Goal: Information Seeking & Learning: Learn about a topic

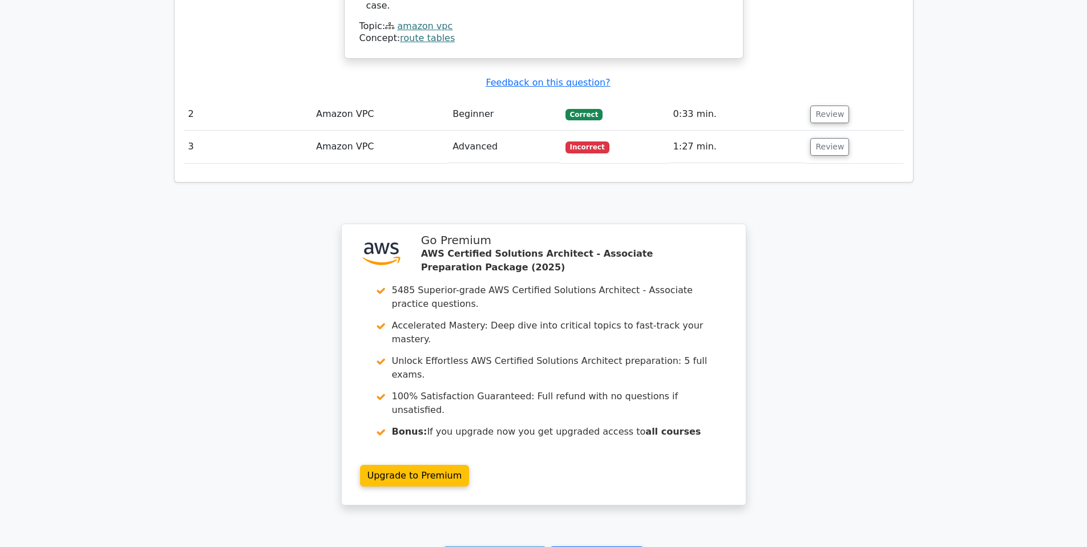
scroll to position [1502, 0]
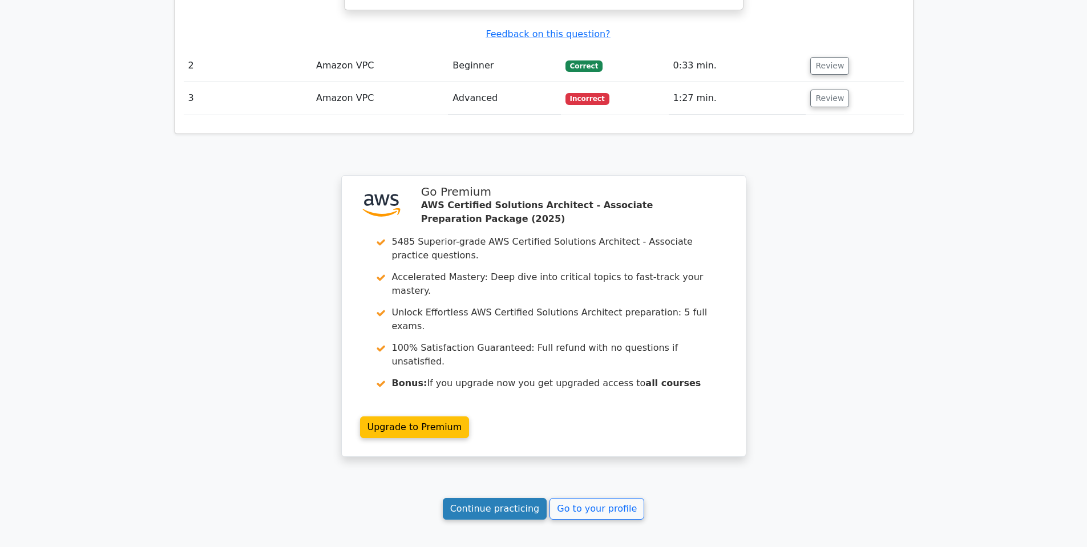
click at [483, 498] on link "Continue practicing" at bounding box center [495, 509] width 104 height 22
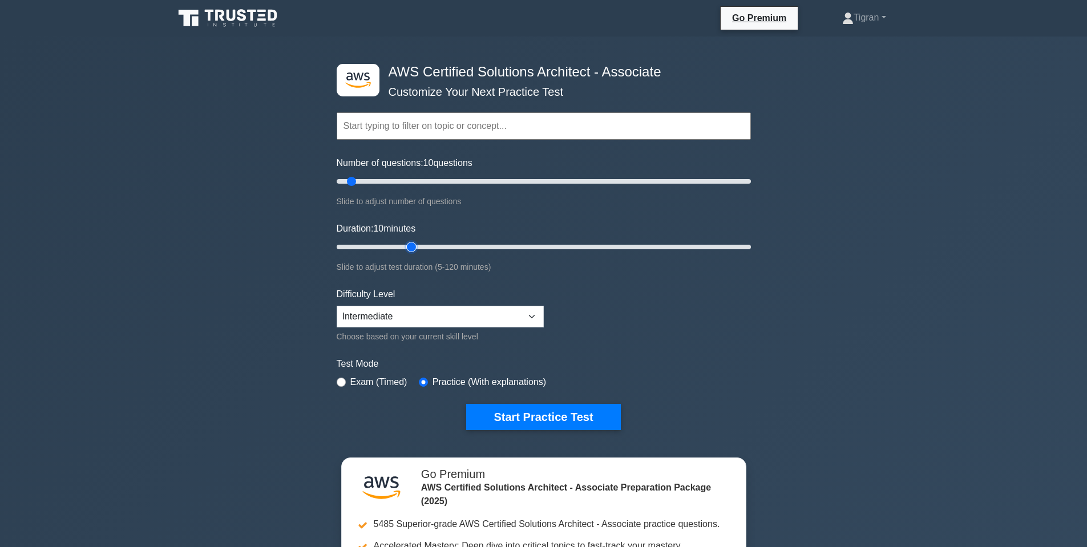
click at [416, 241] on input "Duration: 10 minutes" at bounding box center [544, 247] width 414 height 14
click at [438, 248] on input "Duration: 25 minutes" at bounding box center [544, 247] width 414 height 14
type input "30"
click at [429, 248] on input "Duration: 35 minutes" at bounding box center [544, 247] width 414 height 14
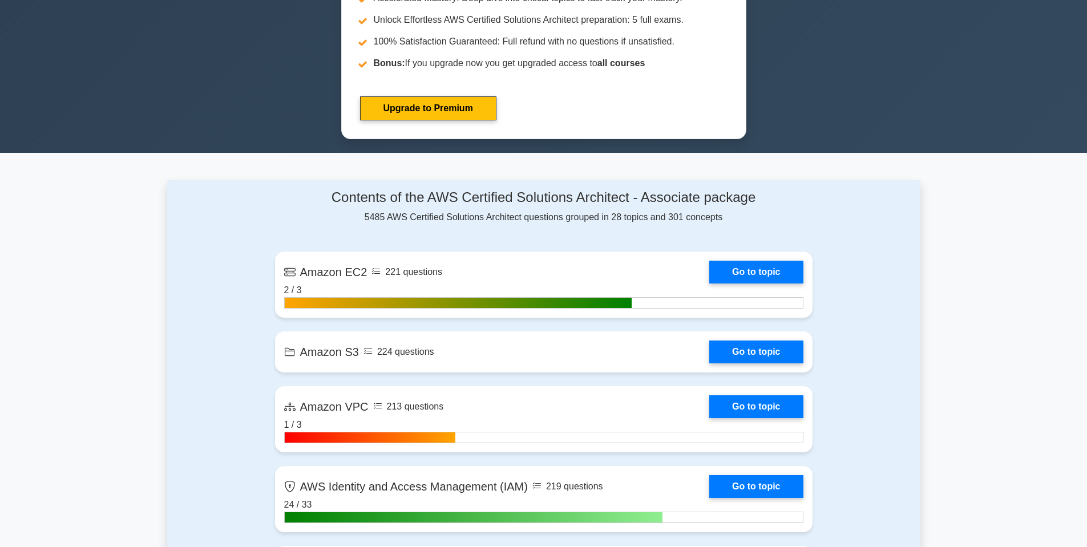
scroll to position [137, 0]
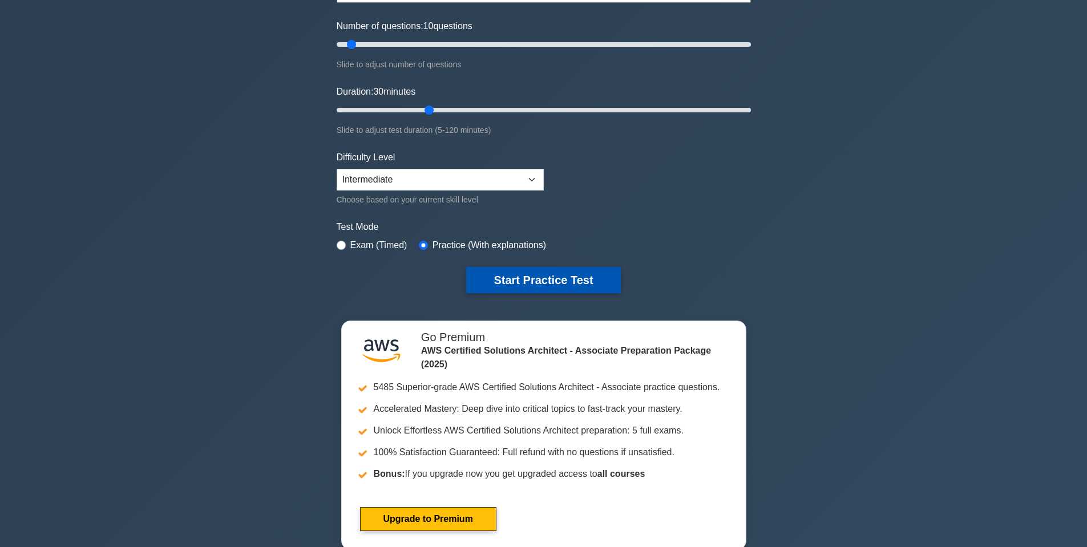
click at [543, 278] on button "Start Practice Test" at bounding box center [543, 280] width 154 height 26
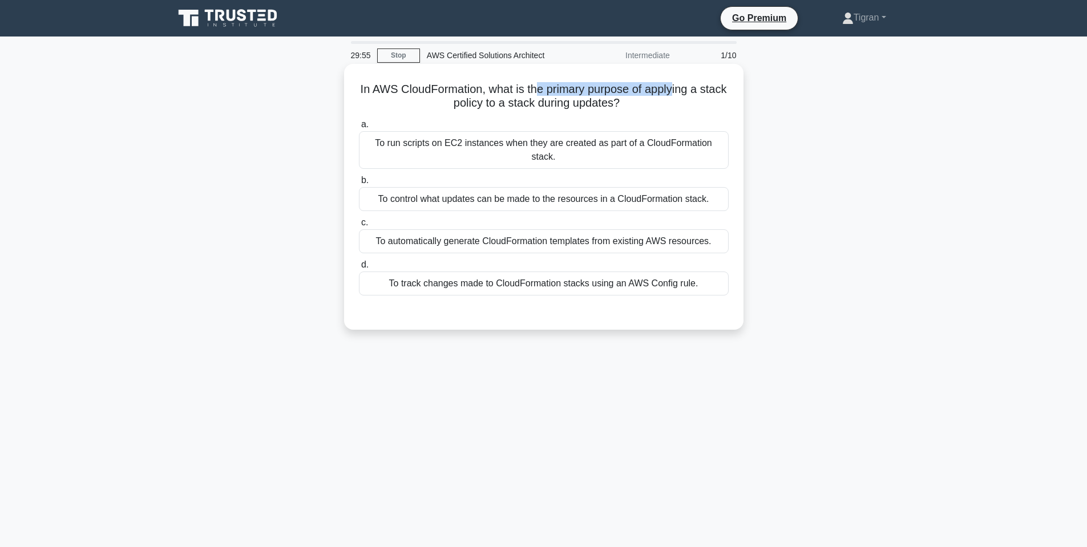
drag, startPoint x: 540, startPoint y: 86, endPoint x: 672, endPoint y: 94, distance: 132.0
click at [672, 94] on h5 "In AWS CloudFormation, what is the primary purpose of applying a stack policy t…" at bounding box center [544, 96] width 372 height 29
click at [632, 97] on icon ".spinner_0XTQ{transform-origin:center;animation:spinner_y6GP .75s linear infini…" at bounding box center [627, 104] width 14 height 14
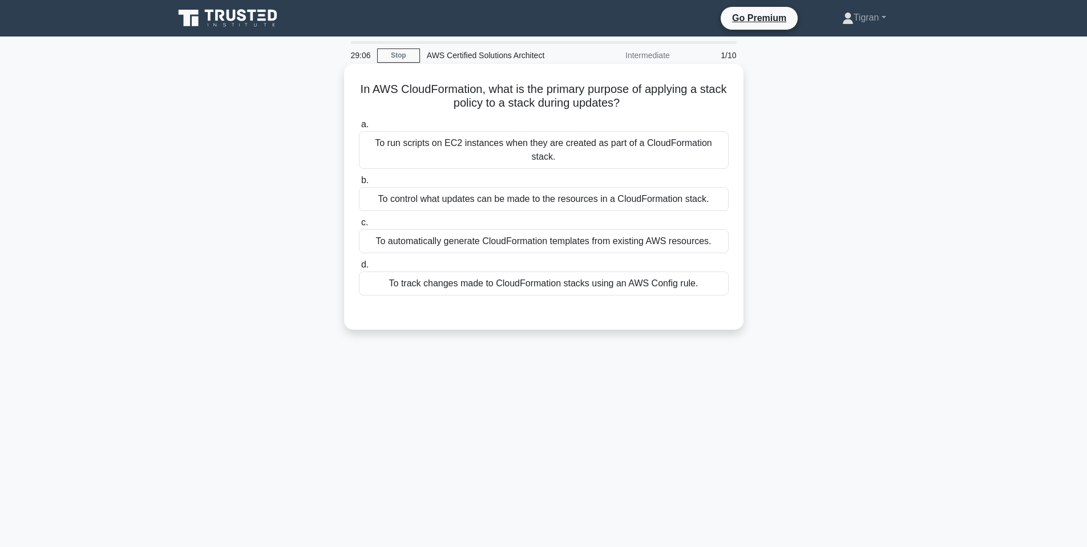
click at [571, 196] on div "To control what updates can be made to the resources in a CloudFormation stack." at bounding box center [544, 199] width 370 height 24
click at [359, 184] on input "b. To control what updates can be made to the resources in a CloudFormation sta…" at bounding box center [359, 180] width 0 height 7
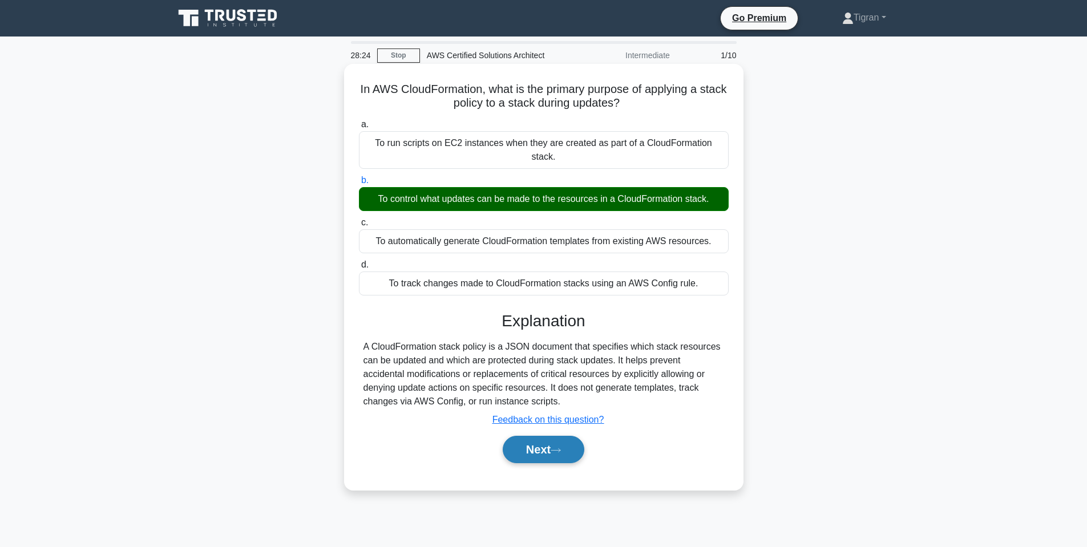
click at [548, 453] on button "Next" at bounding box center [544, 449] width 82 height 27
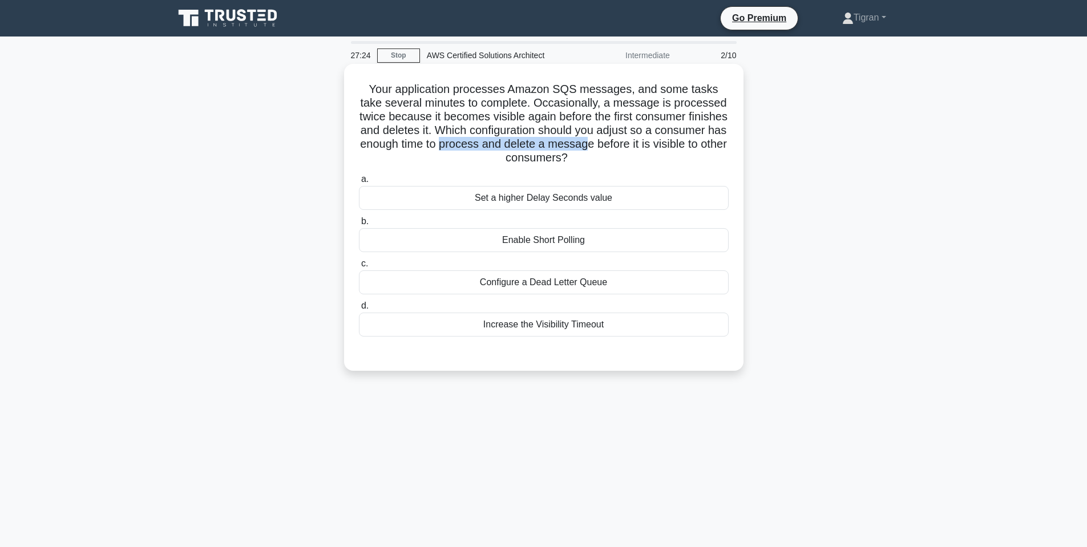
drag, startPoint x: 439, startPoint y: 142, endPoint x: 589, endPoint y: 141, distance: 150.1
click at [589, 141] on h5 "Your application processes Amazon SQS messages, and some tasks take several min…" at bounding box center [544, 123] width 372 height 83
click at [590, 141] on h5 "Your application processes Amazon SQS messages, and some tasks take several min…" at bounding box center [544, 123] width 372 height 83
click at [546, 286] on div "Configure a Dead Letter Queue" at bounding box center [544, 282] width 370 height 24
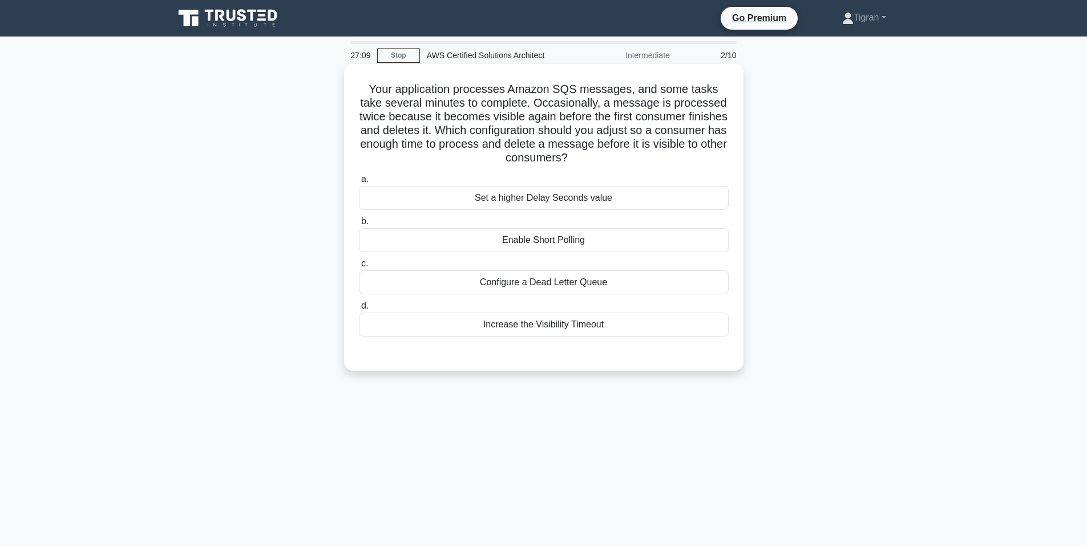
click at [359, 268] on input "c. Configure a Dead Letter Queue" at bounding box center [359, 263] width 0 height 7
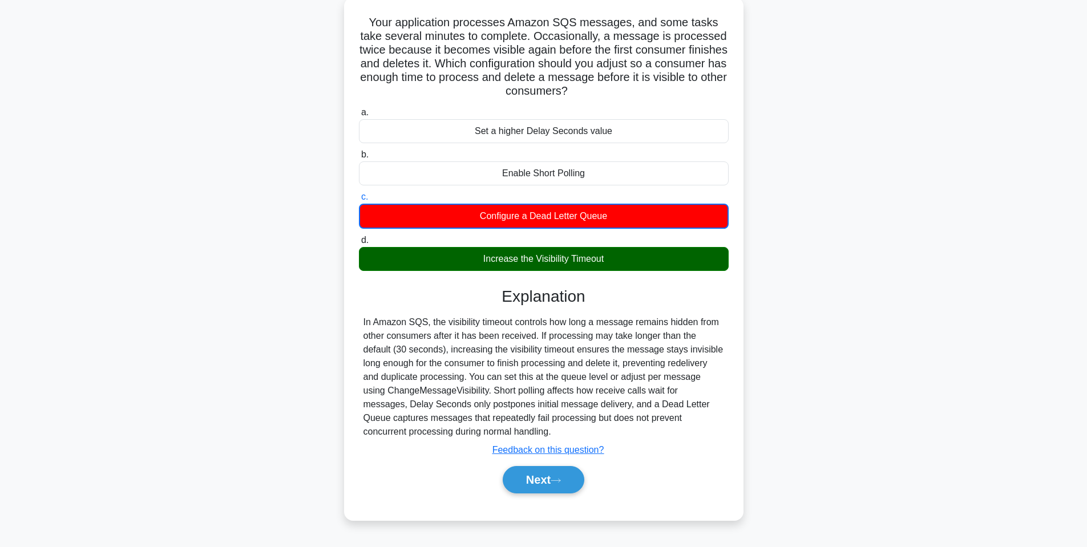
scroll to position [69, 0]
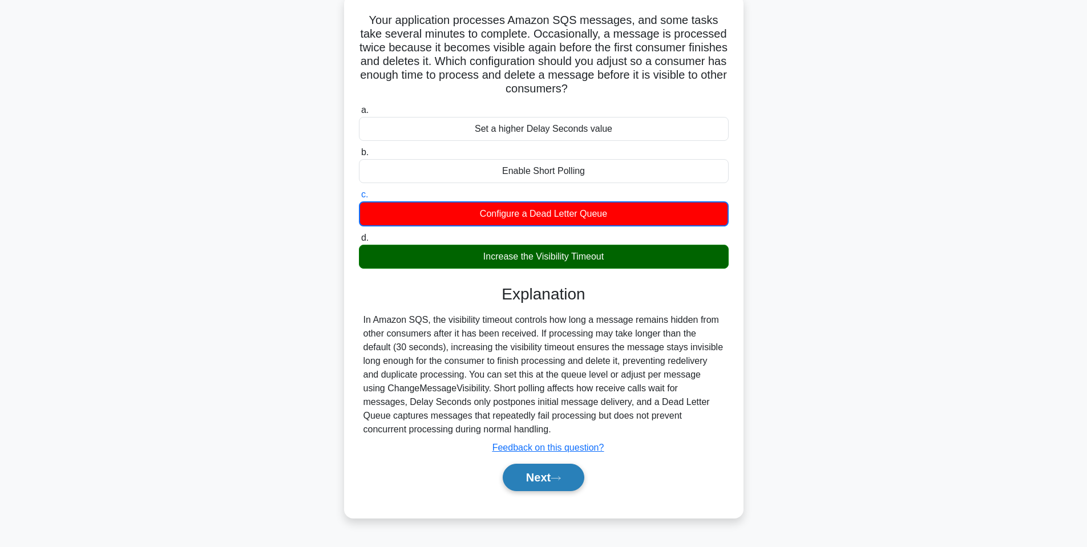
click at [541, 478] on button "Next" at bounding box center [544, 477] width 82 height 27
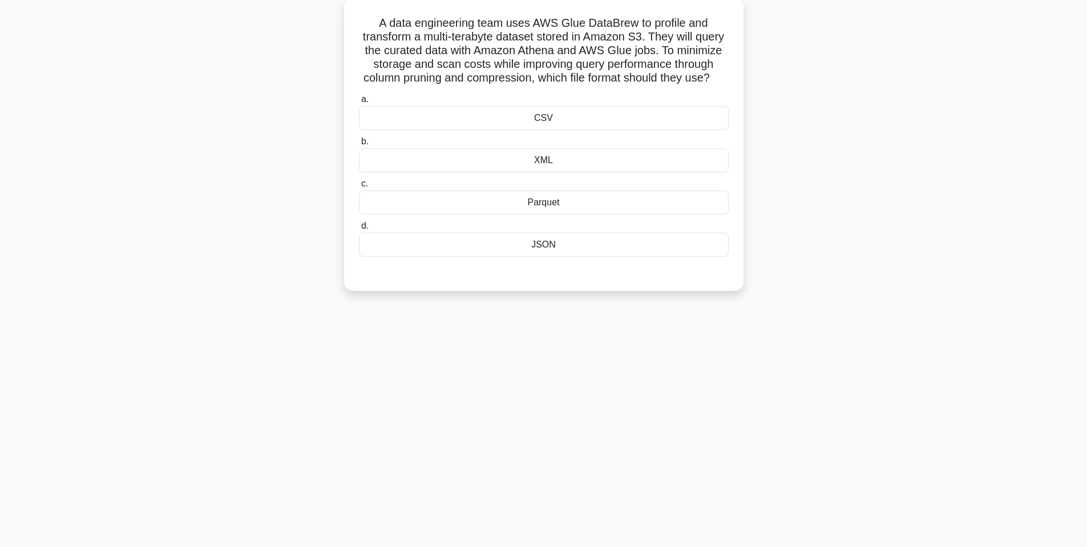
scroll to position [0, 0]
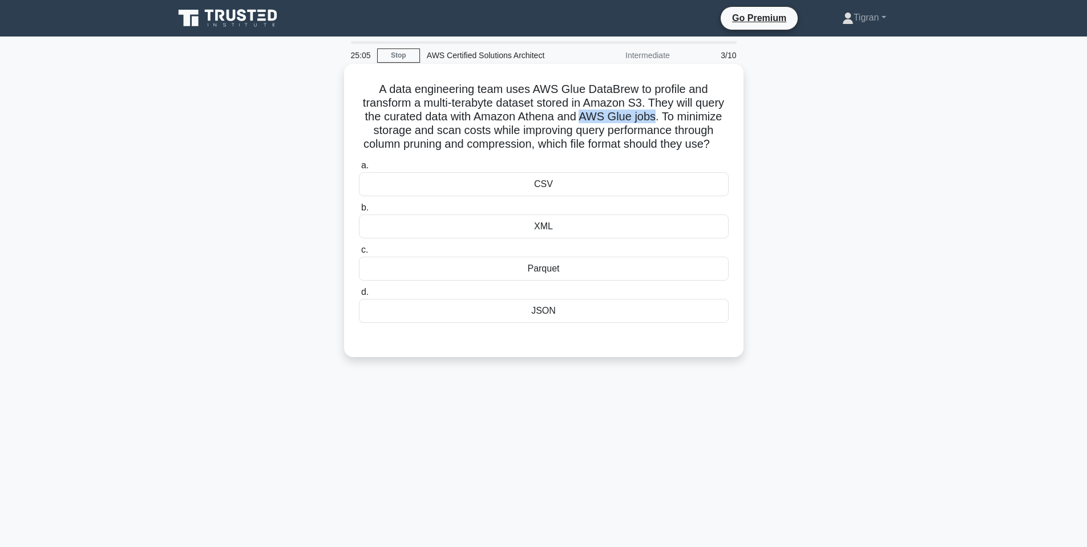
drag, startPoint x: 579, startPoint y: 118, endPoint x: 657, endPoint y: 123, distance: 77.8
click at [657, 123] on h5 "A data engineering team uses AWS Glue DataBrew to profile and transform a multi…" at bounding box center [544, 117] width 372 height 70
click at [641, 117] on h5 "A data engineering team uses AWS Glue DataBrew to profile and transform a multi…" at bounding box center [544, 117] width 372 height 70
drag, startPoint x: 371, startPoint y: 132, endPoint x: 410, endPoint y: 131, distance: 39.4
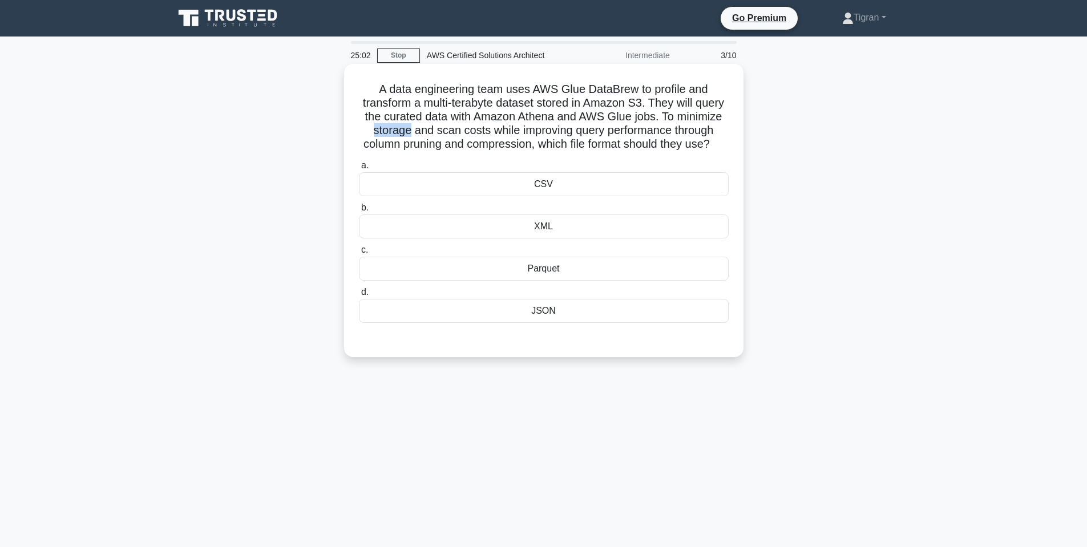
click at [410, 131] on h5 "A data engineering team uses AWS Glue DataBrew to profile and transform a multi…" at bounding box center [544, 117] width 372 height 70
drag, startPoint x: 467, startPoint y: 131, endPoint x: 489, endPoint y: 131, distance: 22.3
click at [489, 131] on h5 "A data engineering team uses AWS Glue DataBrew to profile and transform a multi…" at bounding box center [544, 117] width 372 height 70
click at [533, 134] on h5 "A data engineering team uses AWS Glue DataBrew to profile and transform a multi…" at bounding box center [544, 117] width 372 height 70
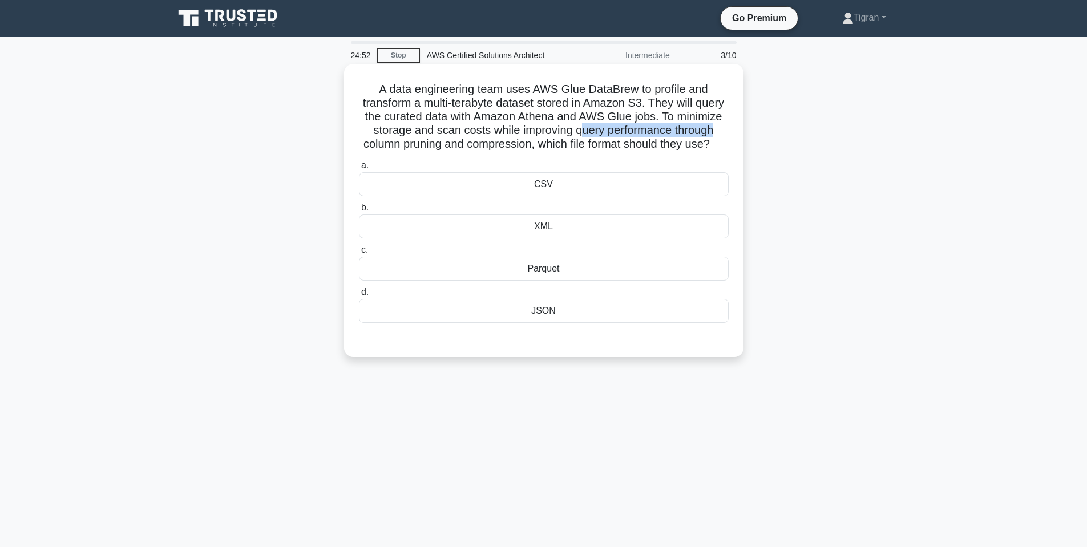
drag, startPoint x: 580, startPoint y: 130, endPoint x: 731, endPoint y: 127, distance: 151.8
click at [731, 127] on div "A data engineering team uses AWS Glue DataBrew to profile and transform a multi…" at bounding box center [544, 210] width 390 height 284
click at [706, 128] on h5 "A data engineering team uses AWS Glue DataBrew to profile and transform a multi…" at bounding box center [544, 117] width 372 height 70
drag, startPoint x: 364, startPoint y: 143, endPoint x: 432, endPoint y: 144, distance: 67.9
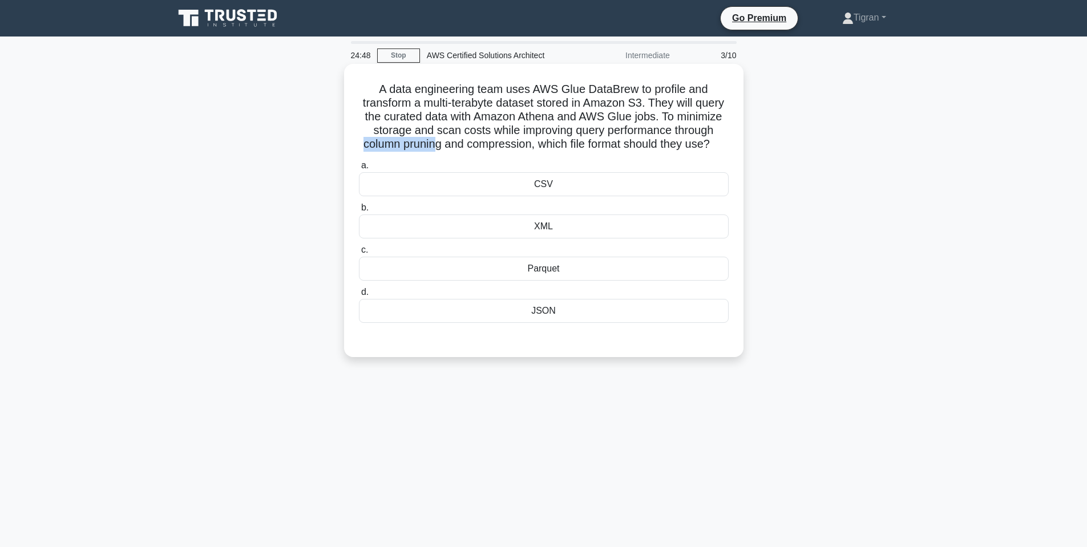
click at [432, 144] on h5 "A data engineering team uses AWS Glue DataBrew to profile and transform a multi…" at bounding box center [544, 117] width 372 height 70
click at [405, 135] on h5 "A data engineering team uses AWS Glue DataBrew to profile and transform a multi…" at bounding box center [544, 117] width 372 height 70
click at [568, 268] on div "Parquet" at bounding box center [544, 269] width 370 height 24
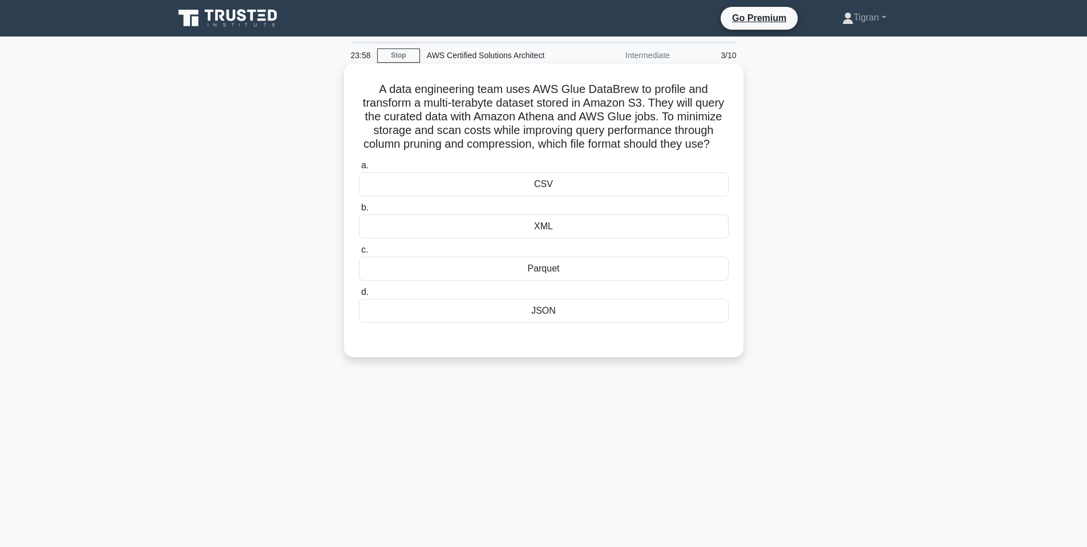
click at [359, 254] on input "c. Parquet" at bounding box center [359, 249] width 0 height 7
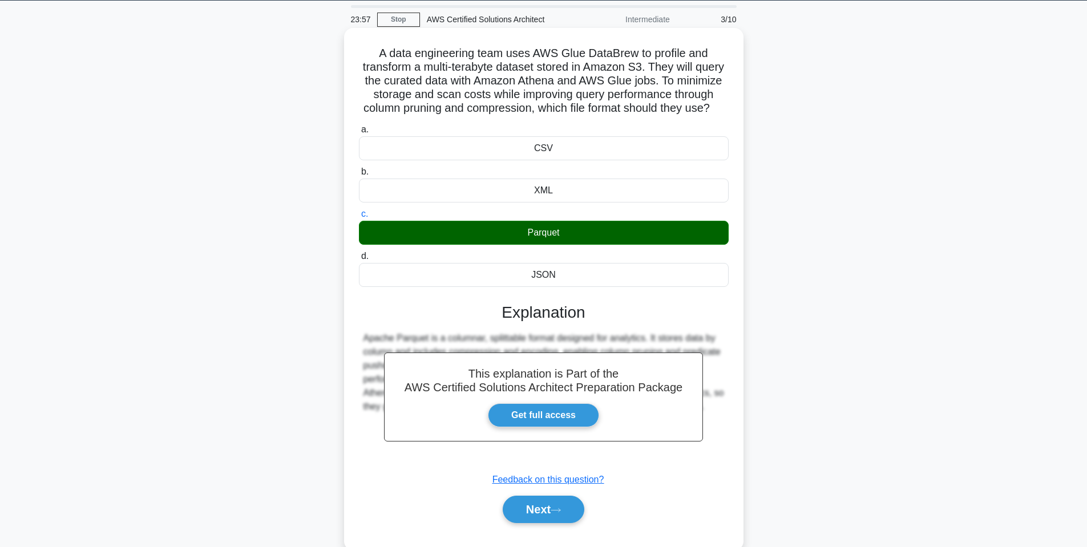
scroll to position [69, 0]
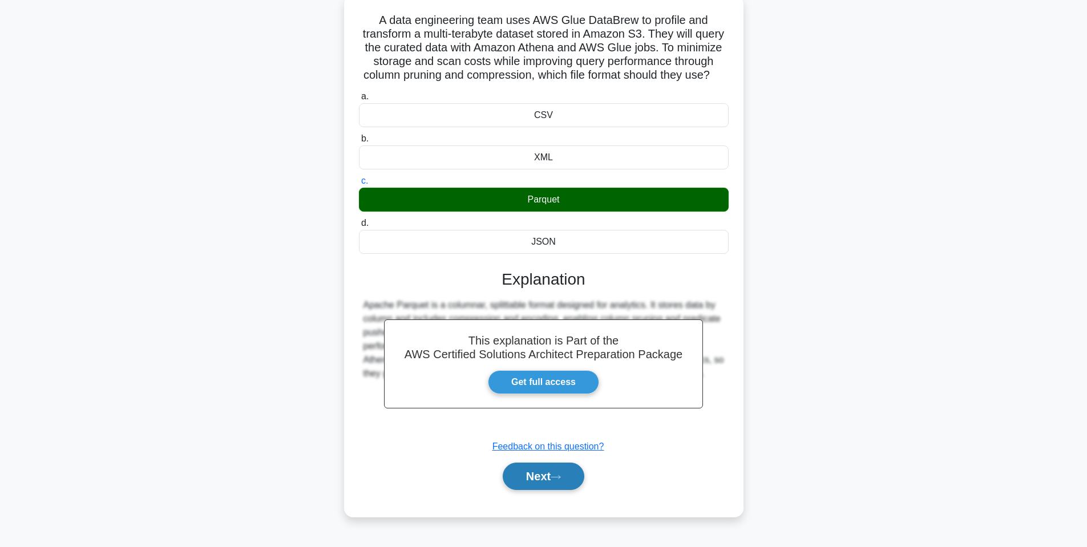
click at [531, 481] on button "Next" at bounding box center [544, 476] width 82 height 27
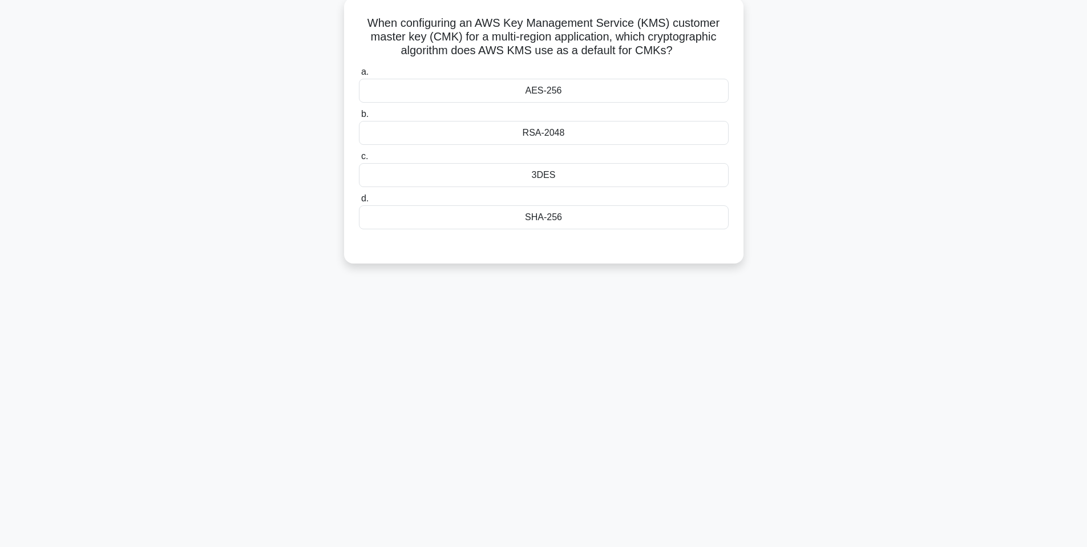
scroll to position [0, 0]
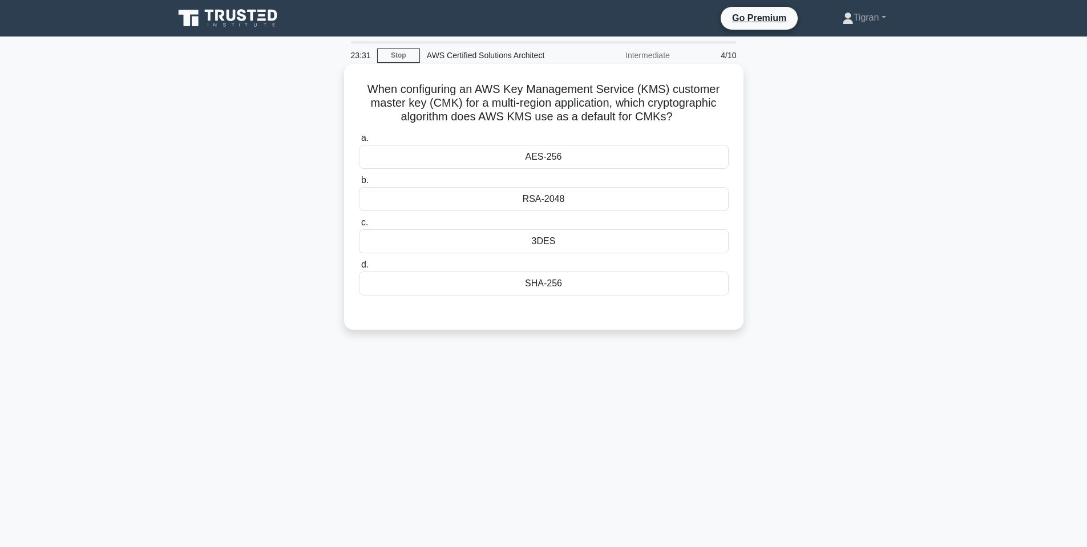
click at [542, 163] on div "AES-256" at bounding box center [544, 157] width 370 height 24
click at [359, 142] on input "a. AES-256" at bounding box center [359, 138] width 0 height 7
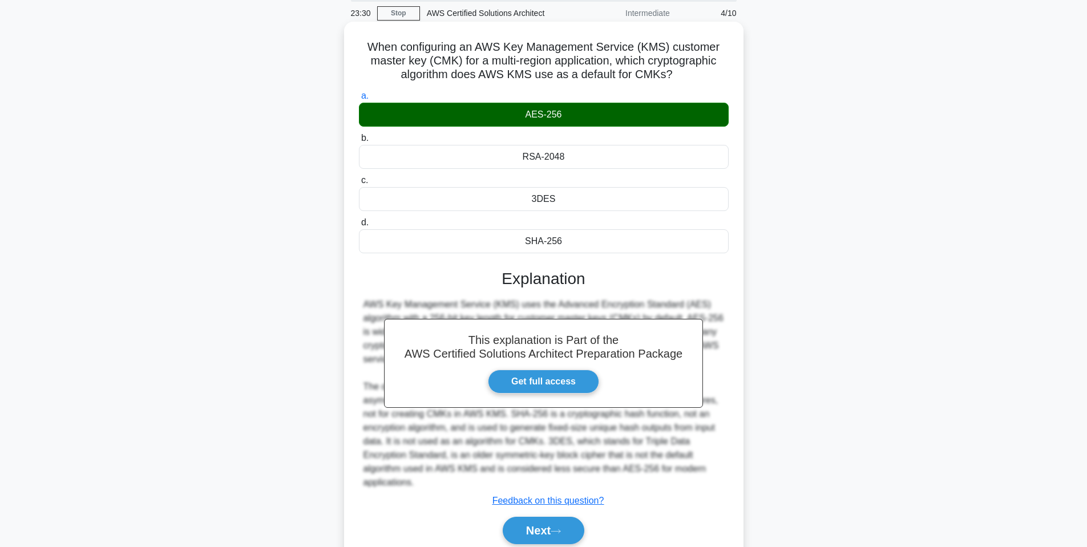
scroll to position [88, 0]
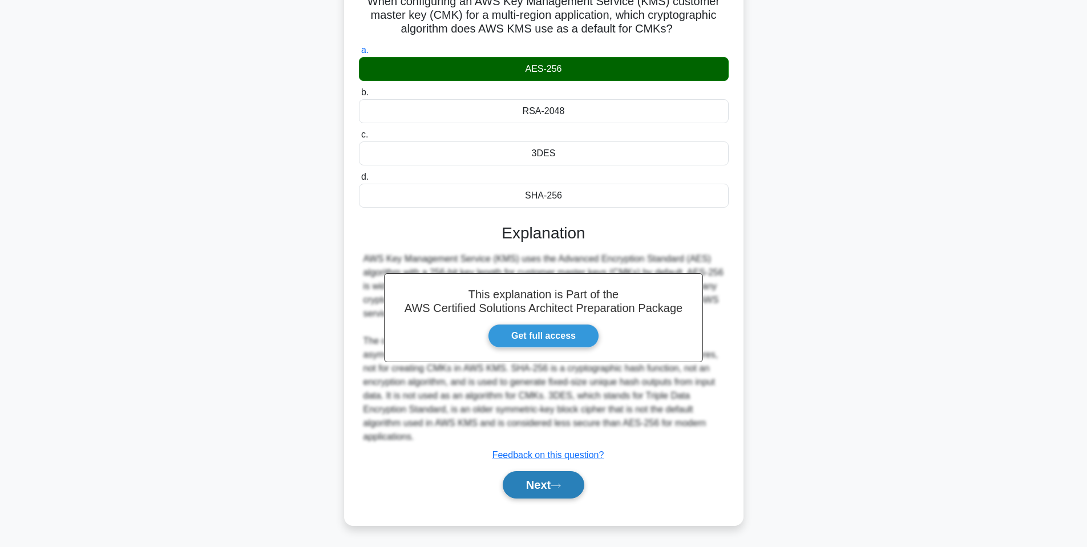
click at [539, 483] on button "Next" at bounding box center [544, 484] width 82 height 27
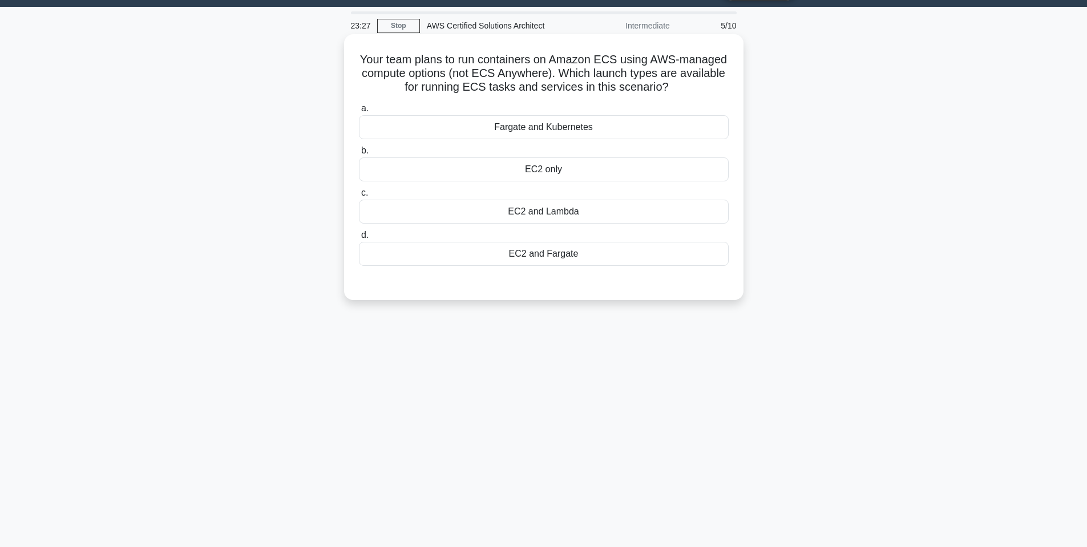
scroll to position [0, 0]
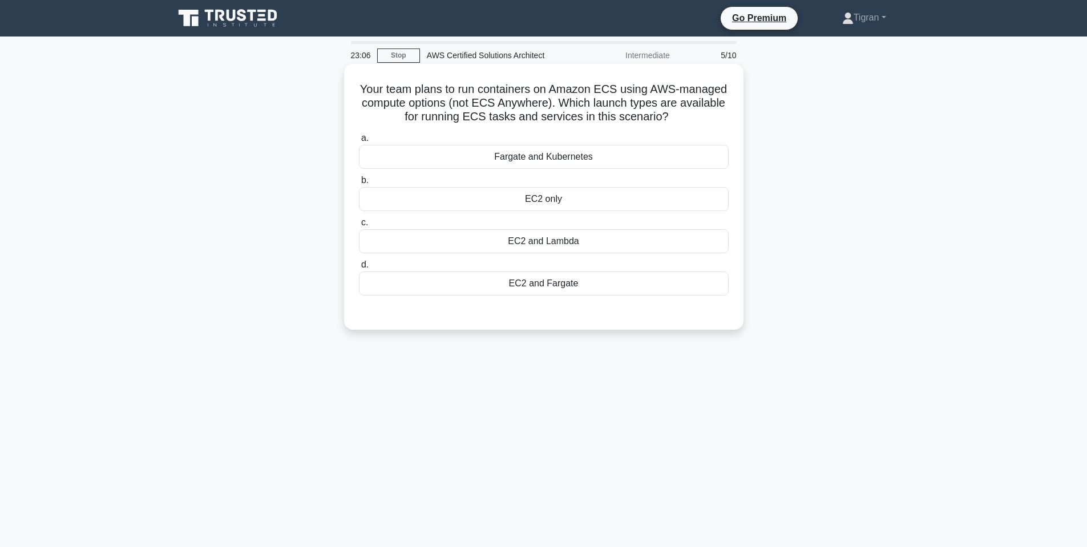
click at [597, 286] on div "EC2 and Fargate" at bounding box center [544, 284] width 370 height 24
click at [359, 269] on input "d. EC2 and Fargate" at bounding box center [359, 264] width 0 height 7
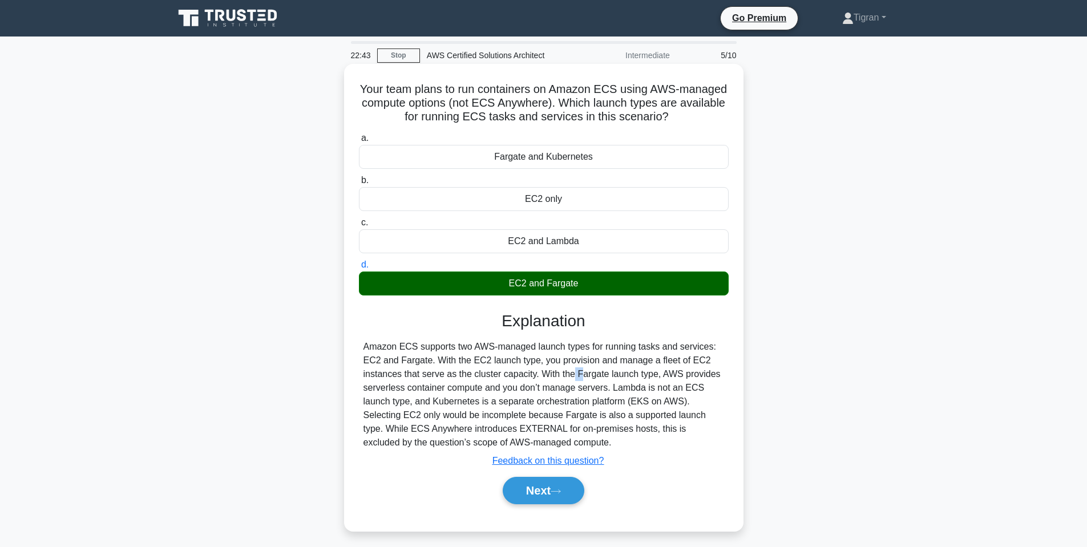
drag, startPoint x: 507, startPoint y: 374, endPoint x: 520, endPoint y: 374, distance: 13.7
click at [520, 374] on div "Amazon ECS supports two AWS-managed launch types for running tasks and services…" at bounding box center [543, 395] width 361 height 110
click at [553, 374] on div "Amazon ECS supports two AWS-managed launch types for running tasks and services…" at bounding box center [543, 395] width 361 height 110
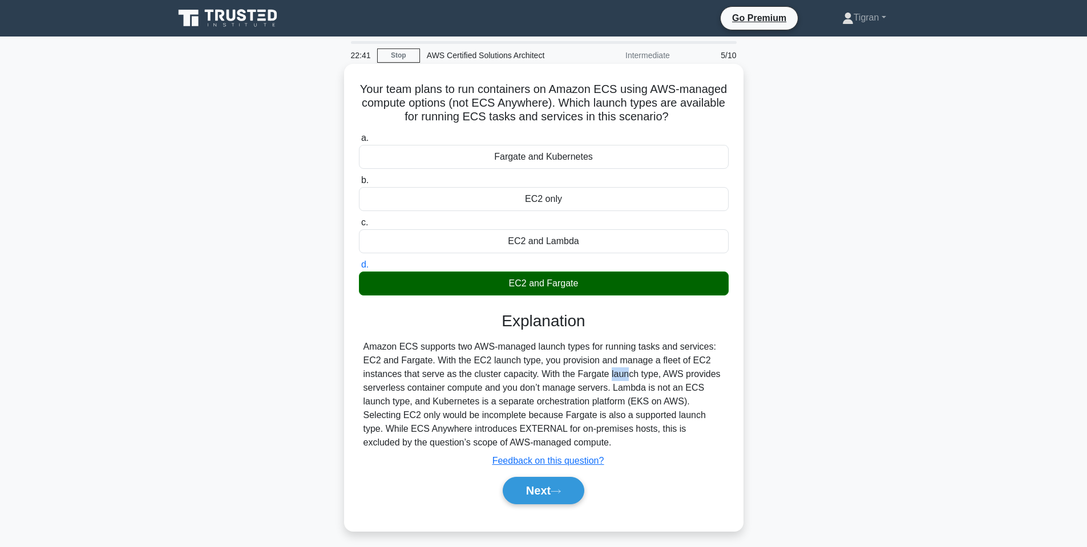
click at [553, 374] on div "Amazon ECS supports two AWS-managed launch types for running tasks and services…" at bounding box center [543, 395] width 361 height 110
click at [596, 374] on div "Amazon ECS supports two AWS-managed launch types for running tasks and services…" at bounding box center [543, 395] width 361 height 110
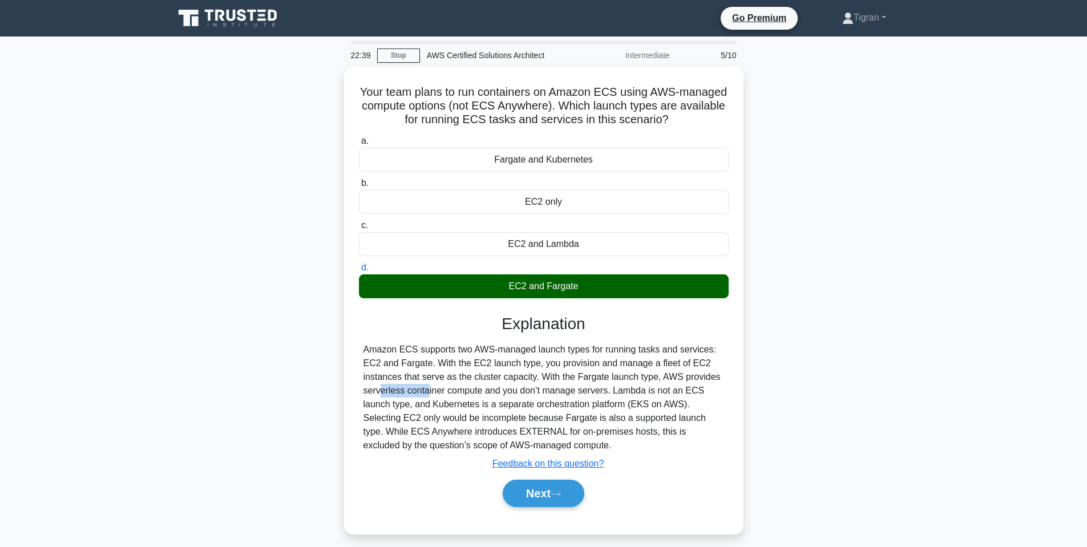
drag, startPoint x: 709, startPoint y: 376, endPoint x: 771, endPoint y: 376, distance: 61.6
click at [771, 376] on div "Your team plans to run containers on Amazon ECS using AWS-managed compute optio…" at bounding box center [543, 307] width 753 height 481
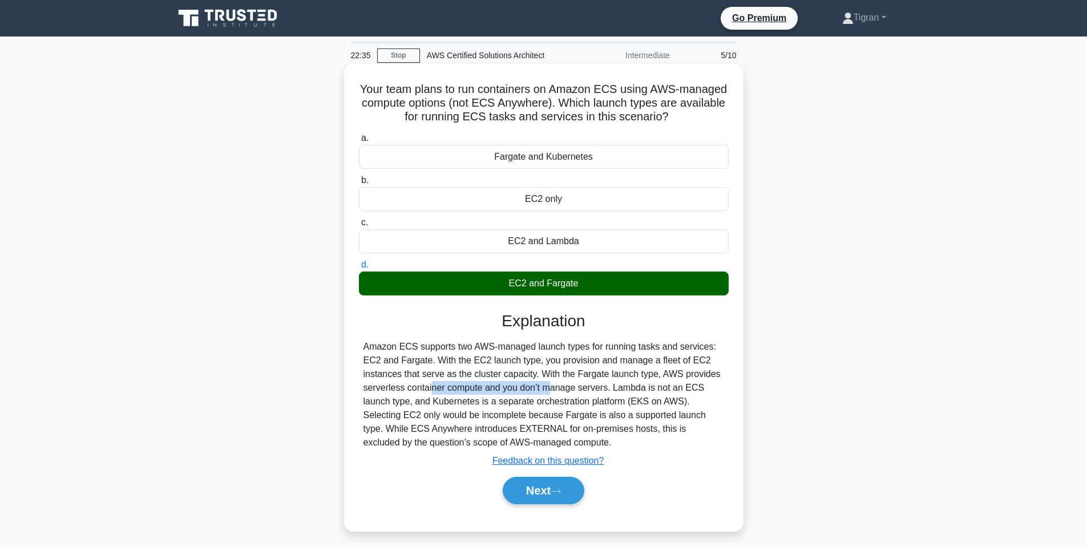
drag, startPoint x: 361, startPoint y: 385, endPoint x: 476, endPoint y: 388, distance: 115.9
click at [476, 388] on div "Amazon ECS supports two AWS-managed launch types for running tasks and services…" at bounding box center [544, 395] width 370 height 110
click at [476, 388] on div "Amazon ECS supports two AWS-managed launch types for running tasks and services…" at bounding box center [543, 395] width 361 height 110
click at [496, 383] on div "Amazon ECS supports two AWS-managed launch types for running tasks and services…" at bounding box center [543, 395] width 361 height 110
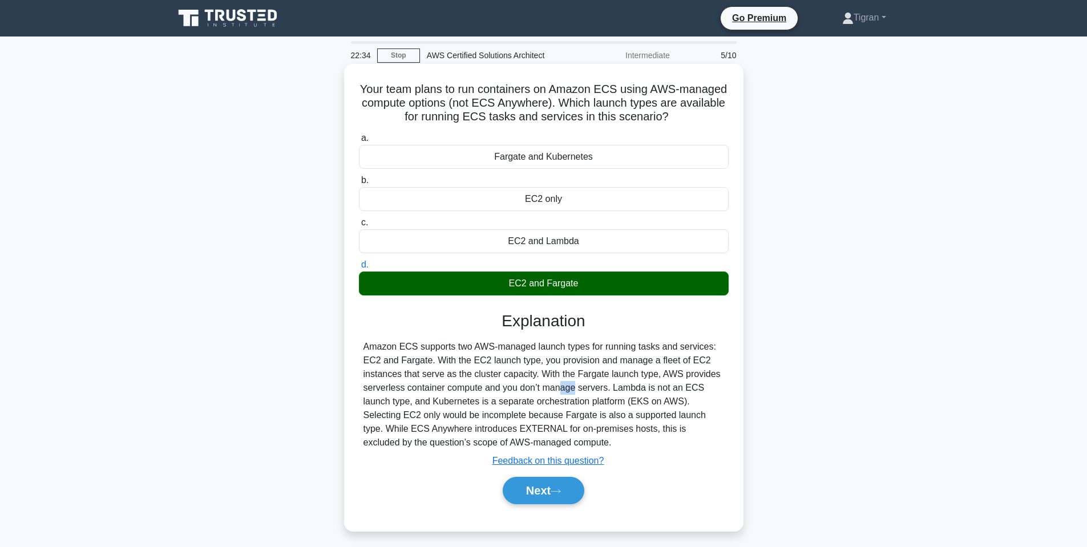
click at [496, 383] on div "Amazon ECS supports two AWS-managed launch types for running tasks and services…" at bounding box center [543, 395] width 361 height 110
click at [510, 389] on div "Amazon ECS supports two AWS-managed launch types for running tasks and services…" at bounding box center [543, 395] width 361 height 110
click at [512, 389] on div "Amazon ECS supports two AWS-managed launch types for running tasks and services…" at bounding box center [543, 395] width 361 height 110
drag, startPoint x: 566, startPoint y: 390, endPoint x: 582, endPoint y: 390, distance: 16.0
click at [582, 390] on div "Amazon ECS supports two AWS-managed launch types for running tasks and services…" at bounding box center [543, 395] width 361 height 110
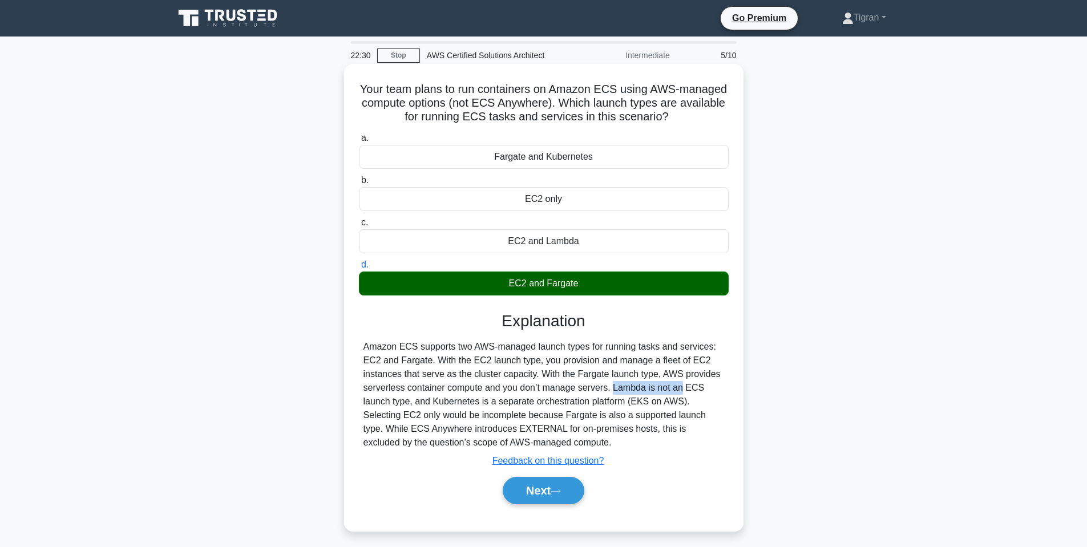
drag, startPoint x: 609, startPoint y: 390, endPoint x: 539, endPoint y: 385, distance: 70.9
click at [539, 385] on div "Amazon ECS supports two AWS-managed launch types for running tasks and services…" at bounding box center [543, 395] width 361 height 110
click at [549, 385] on div "Amazon ECS supports two AWS-managed launch types for running tasks and services…" at bounding box center [543, 395] width 361 height 110
click at [592, 387] on div "Amazon ECS supports two AWS-managed launch types for running tasks and services…" at bounding box center [543, 395] width 361 height 110
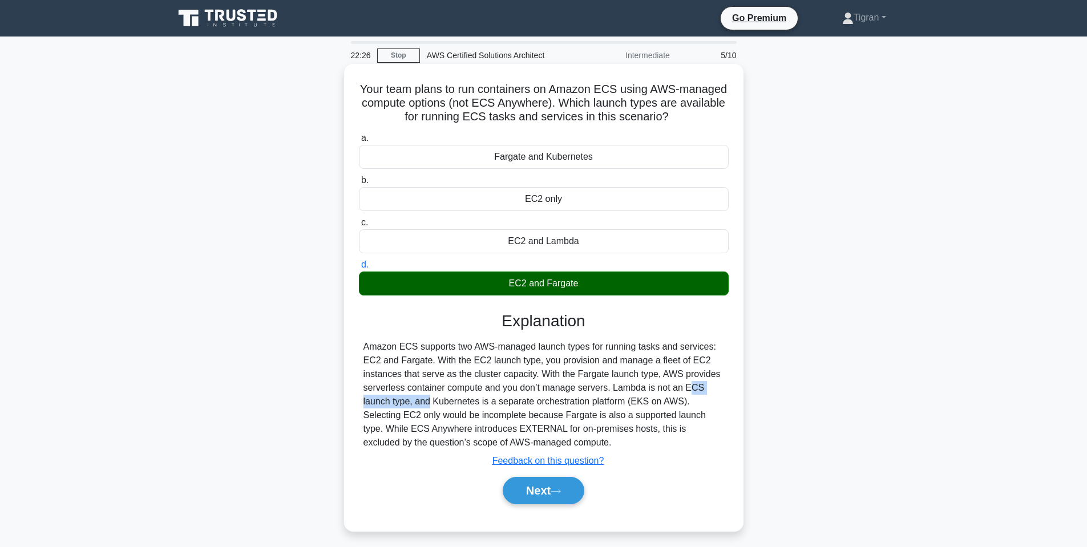
drag, startPoint x: 617, startPoint y: 387, endPoint x: 711, endPoint y: 389, distance: 94.2
click at [711, 389] on div "Amazon ECS supports two AWS-managed launch types for running tasks and services…" at bounding box center [543, 395] width 361 height 110
click at [646, 388] on div "Amazon ECS supports two AWS-managed launch types for running tasks and services…" at bounding box center [543, 395] width 361 height 110
drag, startPoint x: 362, startPoint y: 402, endPoint x: 411, endPoint y: 401, distance: 49.1
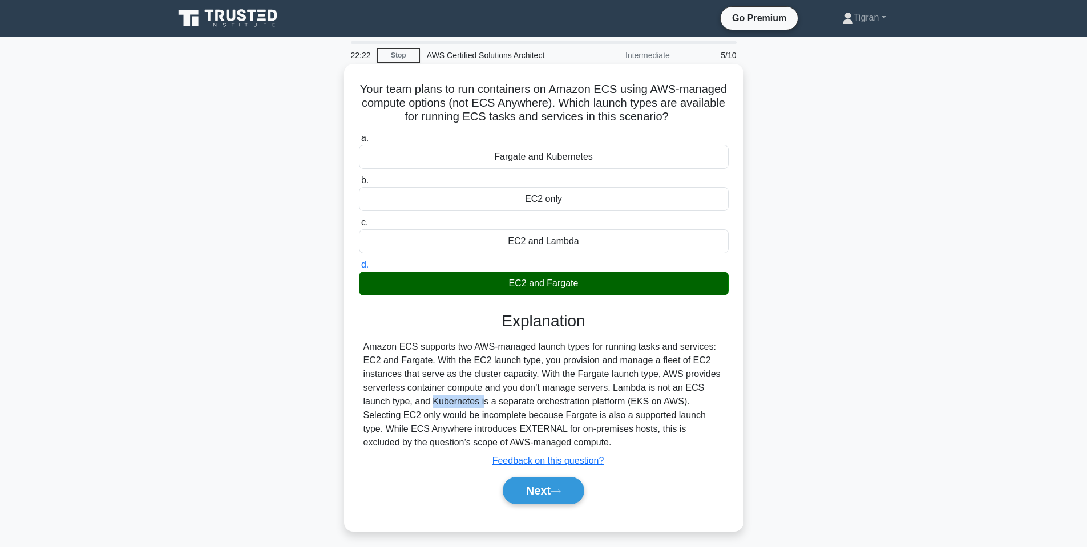
click at [411, 401] on div "Amazon ECS supports two AWS-managed launch types for running tasks and services…" at bounding box center [544, 395] width 370 height 110
click at [411, 401] on div "Amazon ECS supports two AWS-managed launch types for running tasks and services…" at bounding box center [543, 395] width 361 height 110
click at [421, 401] on div "Amazon ECS supports two AWS-managed launch types for running tasks and services…" at bounding box center [543, 395] width 361 height 110
click at [442, 401] on div "Amazon ECS supports two AWS-managed launch types for running tasks and services…" at bounding box center [543, 395] width 361 height 110
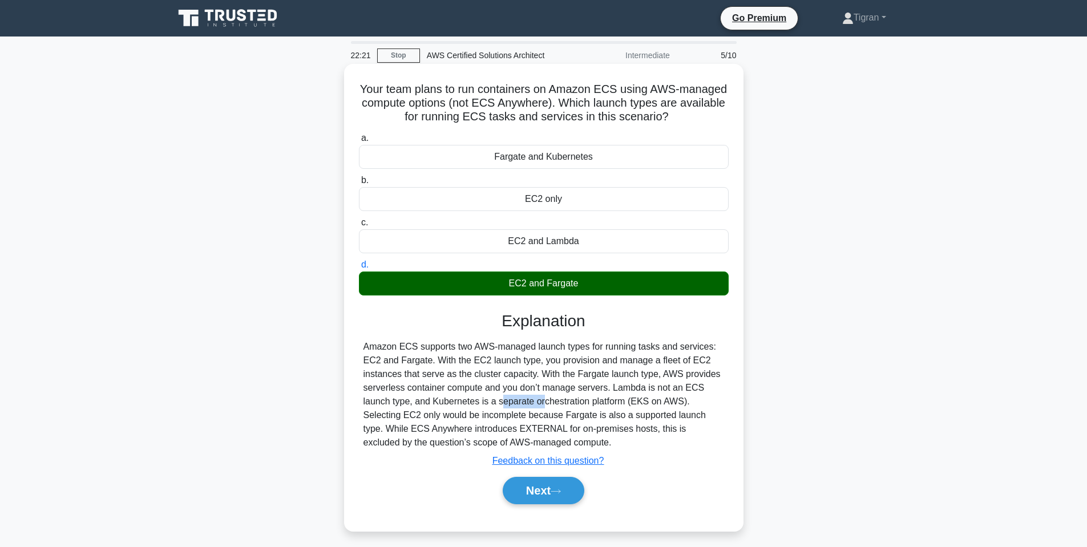
click at [442, 401] on div "Amazon ECS supports two AWS-managed launch types for running tasks and services…" at bounding box center [543, 395] width 361 height 110
click at [498, 402] on div "Amazon ECS supports two AWS-managed launch types for running tasks and services…" at bounding box center [543, 395] width 361 height 110
click at [554, 401] on div "Amazon ECS supports two AWS-managed launch types for running tasks and services…" at bounding box center [543, 395] width 361 height 110
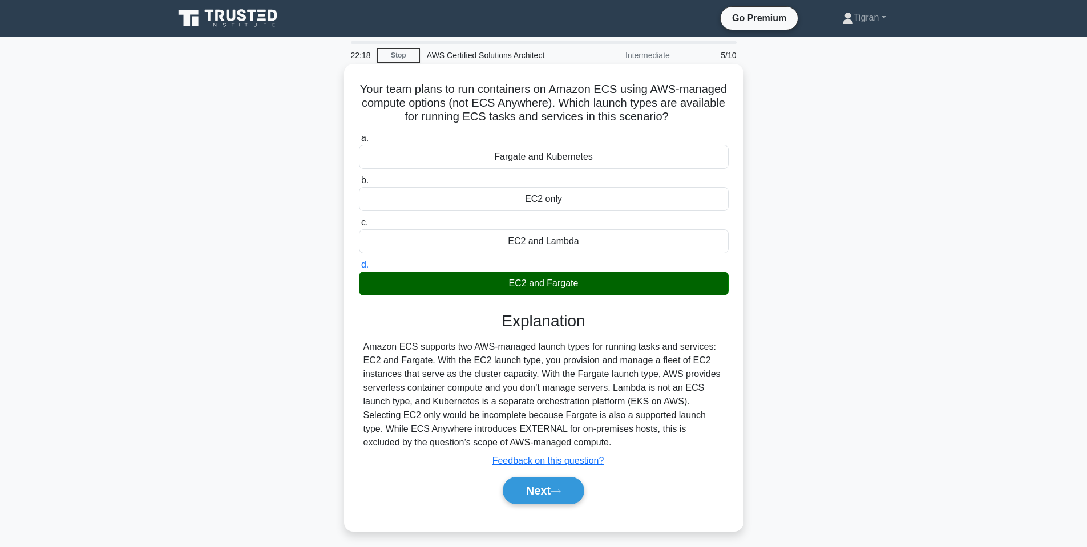
click at [612, 403] on div "Amazon ECS supports two AWS-managed launch types for running tasks and services…" at bounding box center [543, 395] width 361 height 110
drag, startPoint x: 704, startPoint y: 406, endPoint x: 361, endPoint y: 400, distance: 343.0
click at [361, 400] on div "Amazon ECS supports two AWS-managed launch types for running tasks and services…" at bounding box center [544, 395] width 370 height 110
drag, startPoint x: 360, startPoint y: 414, endPoint x: 419, endPoint y: 415, distance: 59.3
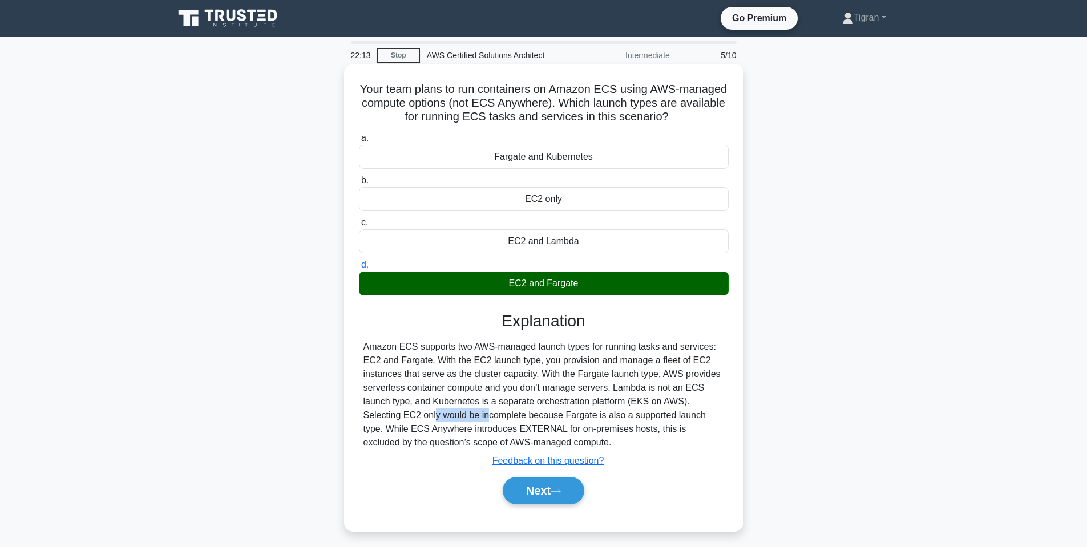
click at [419, 415] on div "Amazon ECS supports two AWS-managed launch types for running tasks and services…" at bounding box center [544, 395] width 370 height 110
click at [430, 415] on div "Amazon ECS supports two AWS-managed launch types for running tasks and services…" at bounding box center [543, 395] width 361 height 110
drag, startPoint x: 466, startPoint y: 415, endPoint x: 505, endPoint y: 415, distance: 39.4
click at [505, 415] on div "Amazon ECS supports two AWS-managed launch types for running tasks and services…" at bounding box center [543, 395] width 361 height 110
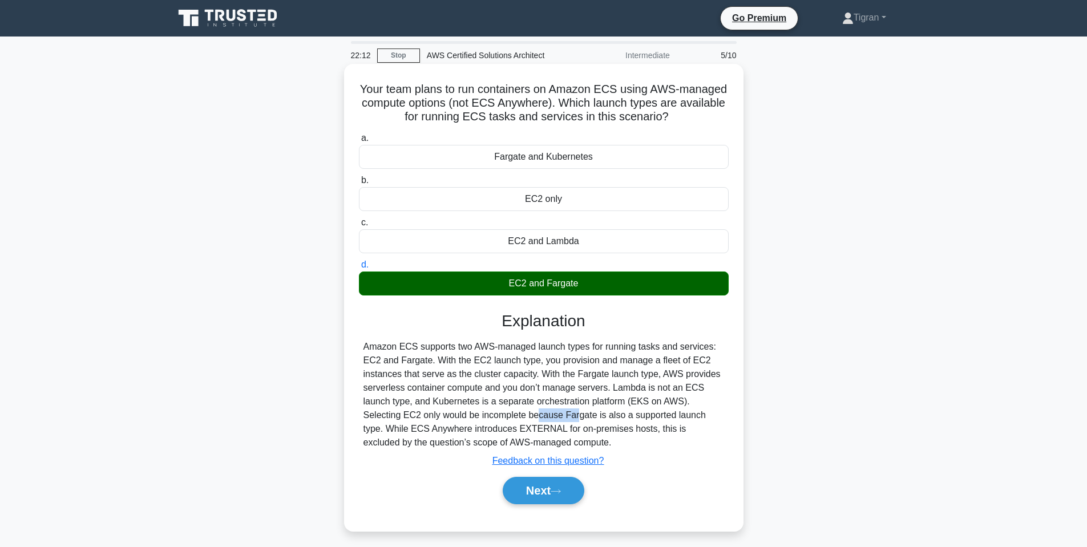
click at [507, 415] on div "Amazon ECS supports two AWS-managed launch types for running tasks and services…" at bounding box center [543, 395] width 361 height 110
click at [507, 414] on div "Amazon ECS supports two AWS-managed launch types for running tasks and services…" at bounding box center [543, 395] width 361 height 110
click at [545, 413] on div "Amazon ECS supports two AWS-managed launch types for running tasks and services…" at bounding box center [543, 395] width 361 height 110
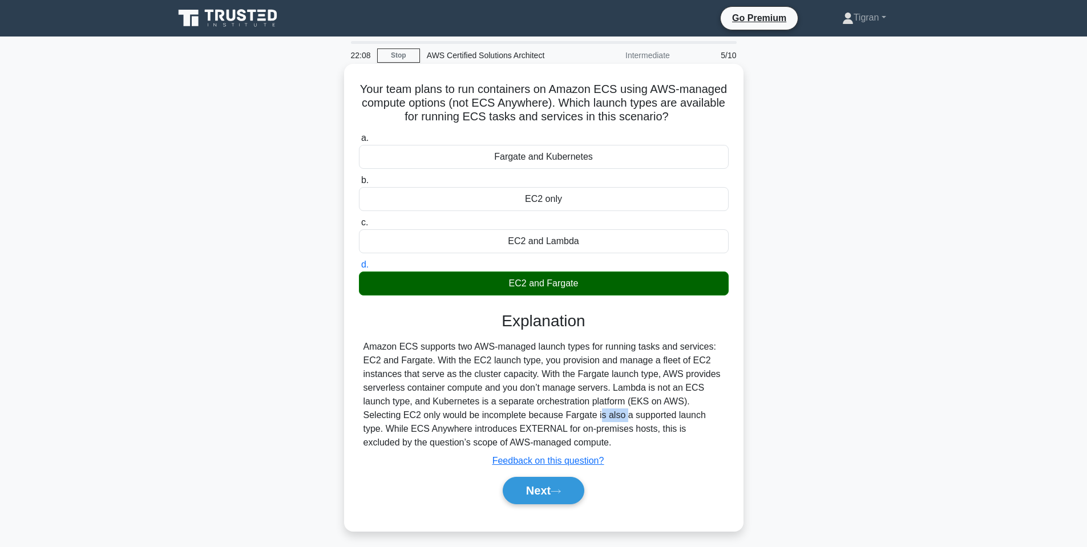
click at [545, 413] on div "Amazon ECS supports two AWS-managed launch types for running tasks and services…" at bounding box center [543, 395] width 361 height 110
click at [581, 414] on div "Amazon ECS supports two AWS-managed launch types for running tasks and services…" at bounding box center [543, 395] width 361 height 110
click at [617, 415] on div "Amazon ECS supports two AWS-managed launch types for running tasks and services…" at bounding box center [543, 395] width 361 height 110
drag, startPoint x: 617, startPoint y: 415, endPoint x: 646, endPoint y: 415, distance: 29.1
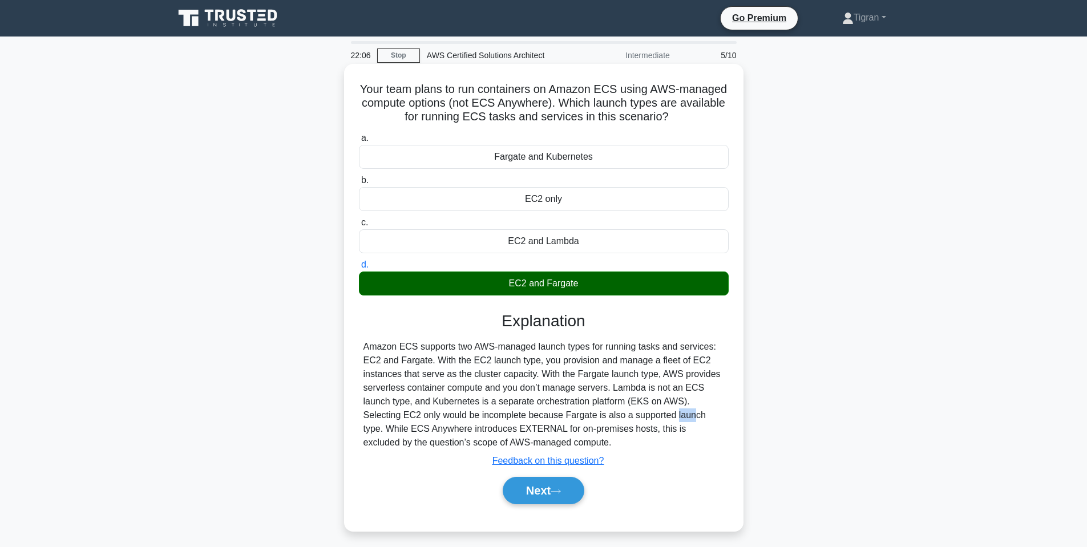
click at [619, 415] on div "Amazon ECS supports two AWS-managed launch types for running tasks and services…" at bounding box center [543, 395] width 361 height 110
click at [660, 415] on div "Amazon ECS supports two AWS-managed launch types for running tasks and services…" at bounding box center [543, 395] width 361 height 110
click at [694, 415] on div "Amazon ECS supports two AWS-managed launch types for running tasks and services…" at bounding box center [543, 395] width 361 height 110
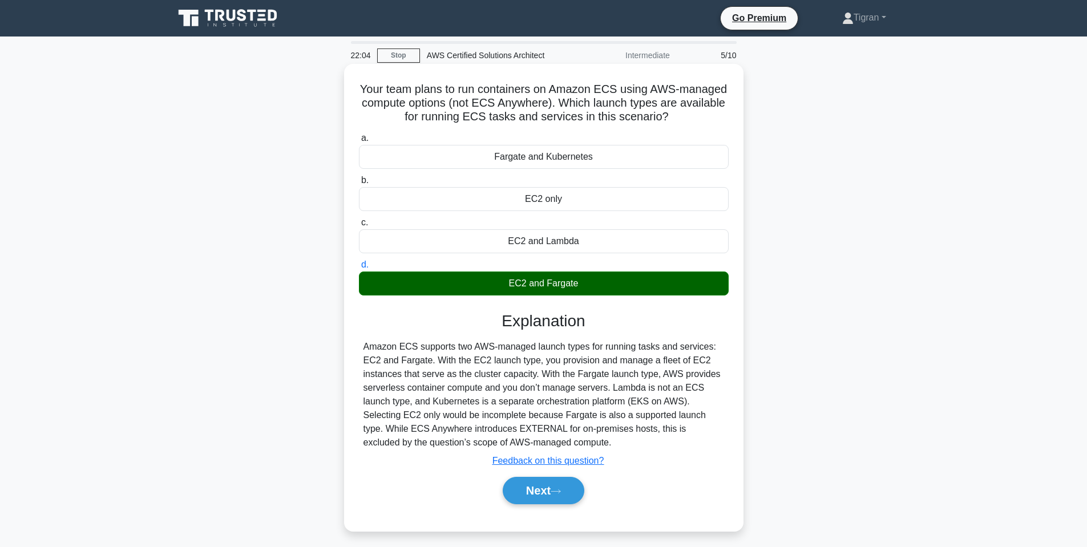
click at [372, 428] on div "Amazon ECS supports two AWS-managed launch types for running tasks and services…" at bounding box center [543, 395] width 361 height 110
drag, startPoint x: 372, startPoint y: 428, endPoint x: 399, endPoint y: 428, distance: 27.4
click at [373, 428] on div "Amazon ECS supports two AWS-managed launch types for running tasks and services…" at bounding box center [543, 395] width 361 height 110
click at [404, 427] on div "Amazon ECS supports two AWS-managed launch types for running tasks and services…" at bounding box center [543, 395] width 361 height 110
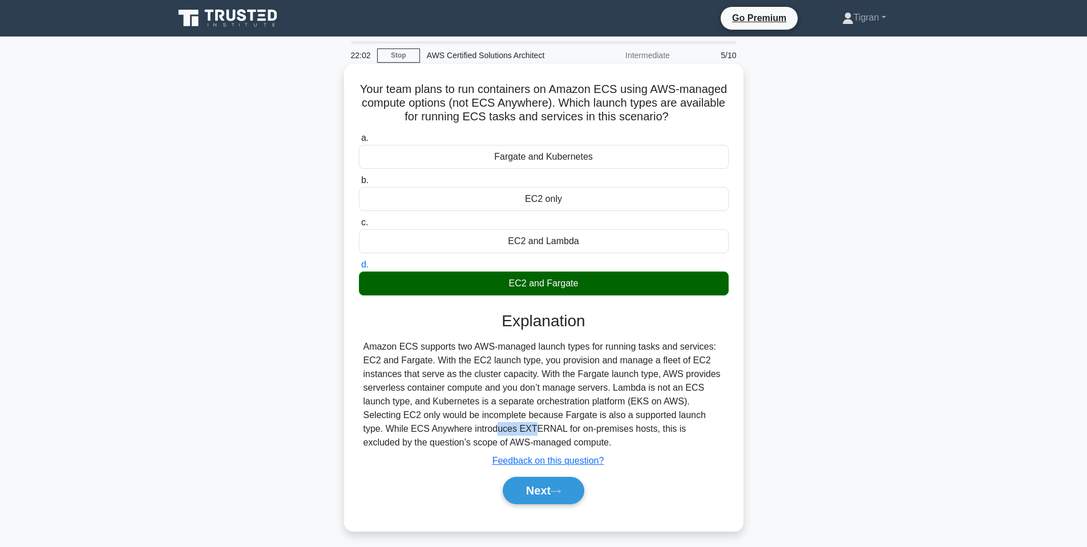
drag, startPoint x: 423, startPoint y: 427, endPoint x: 463, endPoint y: 431, distance: 40.1
click at [463, 431] on div "Amazon ECS supports two AWS-managed launch types for running tasks and services…" at bounding box center [543, 395] width 361 height 110
click at [487, 431] on div "Amazon ECS supports two AWS-managed launch types for running tasks and services…" at bounding box center [543, 395] width 361 height 110
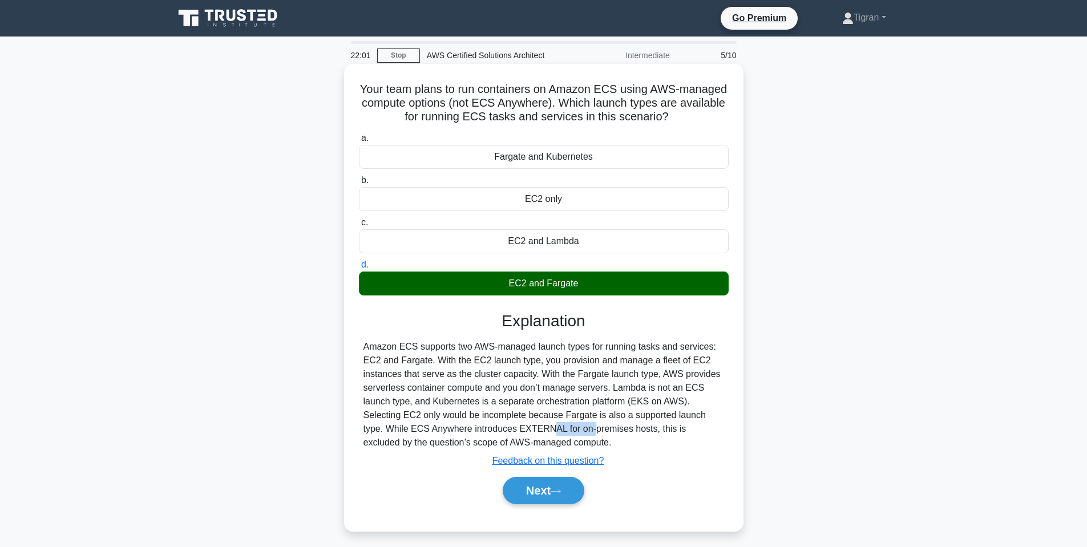
click at [487, 431] on div "Amazon ECS supports two AWS-managed launch types for running tasks and services…" at bounding box center [543, 395] width 361 height 110
click at [488, 433] on div "Amazon ECS supports two AWS-managed launch types for running tasks and services…" at bounding box center [543, 395] width 361 height 110
click at [531, 432] on div "Amazon ECS supports two AWS-managed launch types for running tasks and services…" at bounding box center [543, 395] width 361 height 110
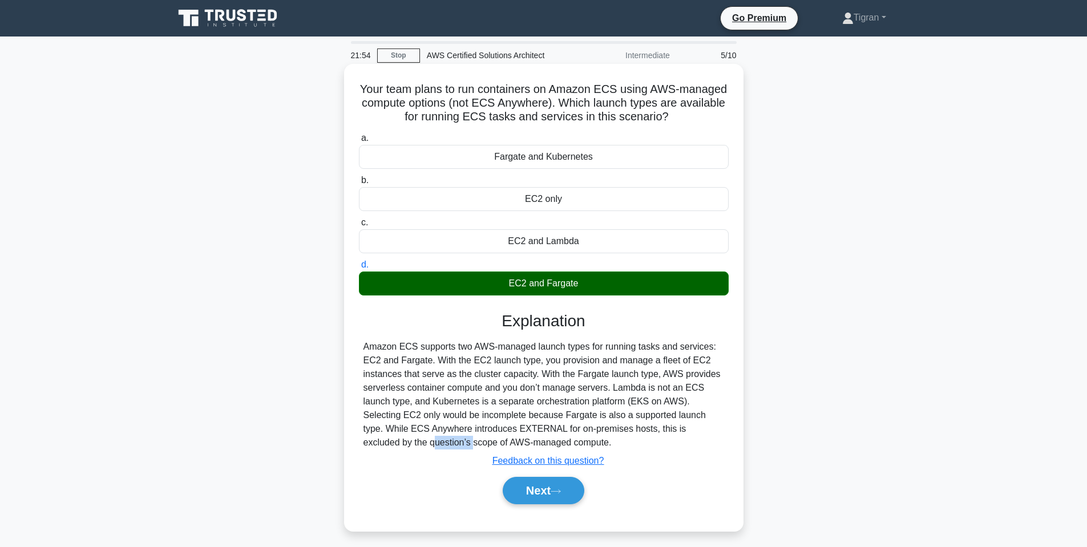
drag, startPoint x: 358, startPoint y: 443, endPoint x: 405, endPoint y: 444, distance: 46.8
click at [405, 444] on div "Amazon ECS supports two AWS-managed launch types for running tasks and services…" at bounding box center [544, 395] width 370 height 110
click at [379, 443] on div "Amazon ECS supports two AWS-managed launch types for running tasks and services…" at bounding box center [543, 395] width 361 height 110
click at [381, 443] on div "Amazon ECS supports two AWS-managed launch types for running tasks and services…" at bounding box center [543, 395] width 361 height 110
click at [410, 443] on div "Amazon ECS supports two AWS-managed launch types for running tasks and services…" at bounding box center [543, 395] width 361 height 110
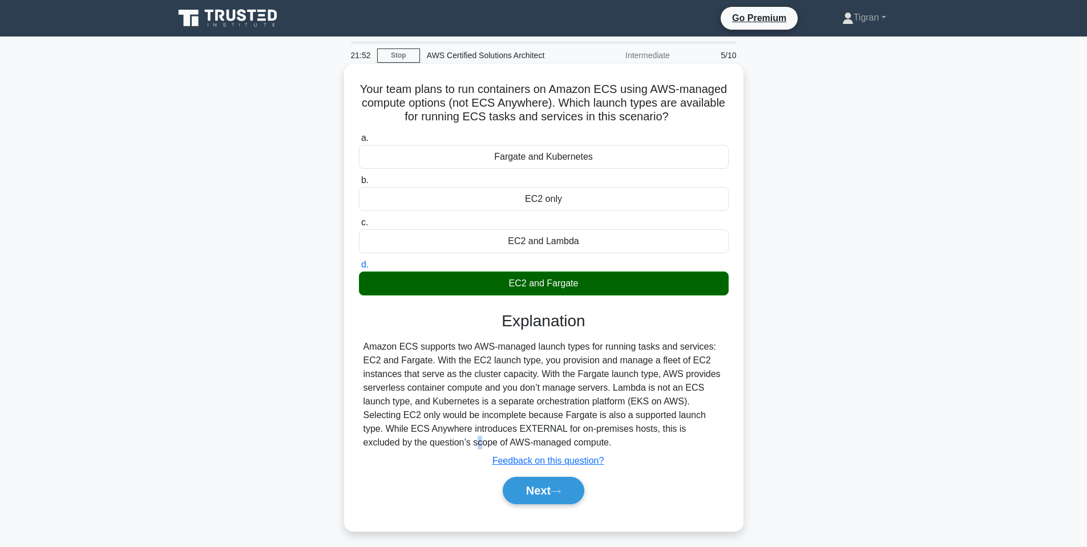
click at [410, 443] on div "Amazon ECS supports two AWS-managed launch types for running tasks and services…" at bounding box center [543, 395] width 361 height 110
click at [450, 443] on div "Amazon ECS supports two AWS-managed launch types for running tasks and services…" at bounding box center [543, 395] width 361 height 110
click at [475, 442] on div "Amazon ECS supports two AWS-managed launch types for running tasks and services…" at bounding box center [543, 395] width 361 height 110
drag, startPoint x: 477, startPoint y: 442, endPoint x: 512, endPoint y: 447, distance: 35.7
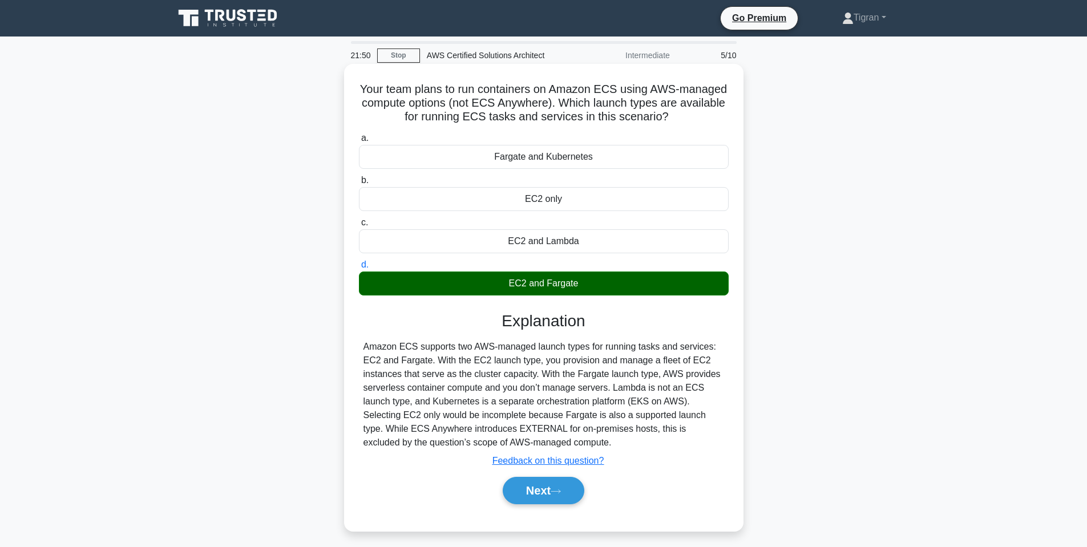
click at [482, 443] on div "Amazon ECS supports two AWS-managed launch types for running tasks and services…" at bounding box center [543, 395] width 361 height 110
click at [548, 442] on div "Amazon ECS supports two AWS-managed launch types for running tasks and services…" at bounding box center [543, 395] width 361 height 110
click at [533, 491] on button "Next" at bounding box center [544, 490] width 82 height 27
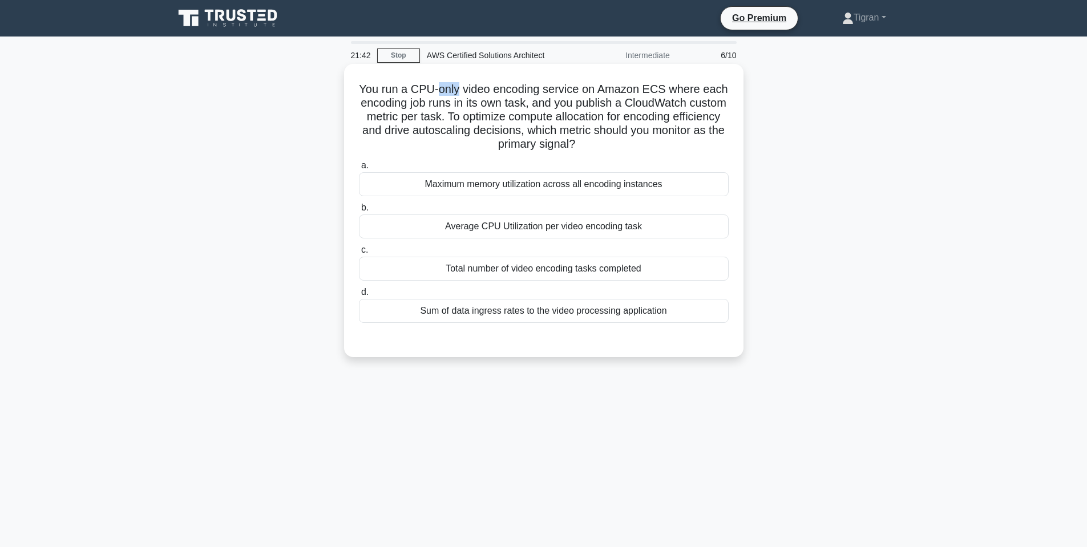
drag, startPoint x: 440, startPoint y: 91, endPoint x: 458, endPoint y: 93, distance: 18.3
click at [458, 93] on h5 "You run a CPU-only video encoding service on Amazon ECS where each encoding job…" at bounding box center [544, 117] width 372 height 70
click at [457, 93] on h5 "You run a CPU-only video encoding service on Amazon ECS where each encoding job…" at bounding box center [544, 117] width 372 height 70
drag, startPoint x: 361, startPoint y: 89, endPoint x: 429, endPoint y: 86, distance: 68.0
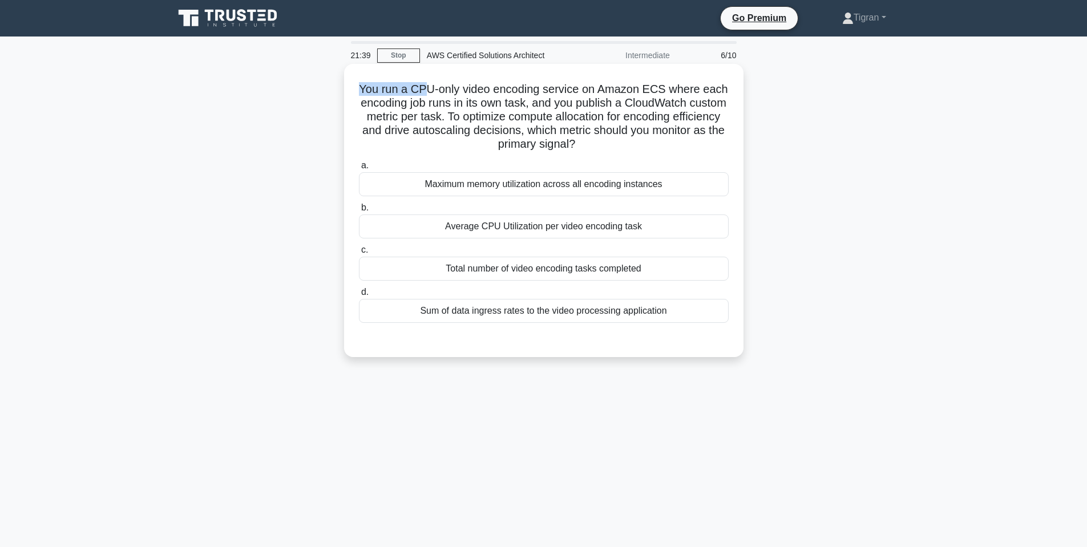
click at [429, 86] on h5 "You run a CPU-only video encoding service on Amazon ECS where each encoding job…" at bounding box center [544, 117] width 372 height 70
drag, startPoint x: 495, startPoint y: 88, endPoint x: 541, endPoint y: 89, distance: 46.2
click at [541, 89] on h5 "You run a CPU-only video encoding service on Amazon ECS where each encoding job…" at bounding box center [544, 117] width 372 height 70
click at [520, 113] on h5 "You run a CPU-only video encoding service on Amazon ECS where each encoding job…" at bounding box center [544, 117] width 372 height 70
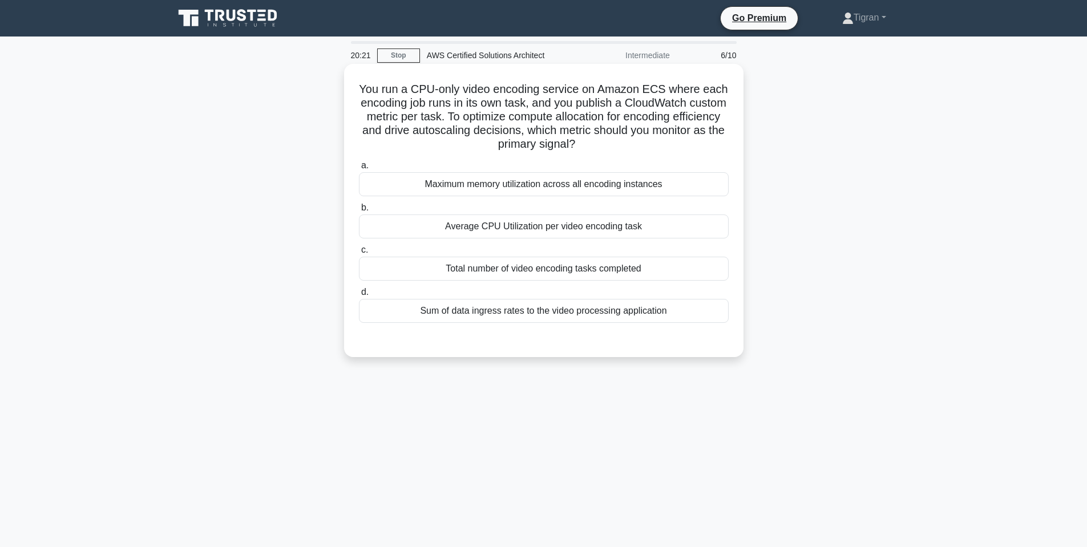
click at [469, 228] on div "Average CPU Utilization per video encoding task" at bounding box center [544, 227] width 370 height 24
click at [359, 212] on input "b. Average CPU Utilization per video encoding task" at bounding box center [359, 207] width 0 height 7
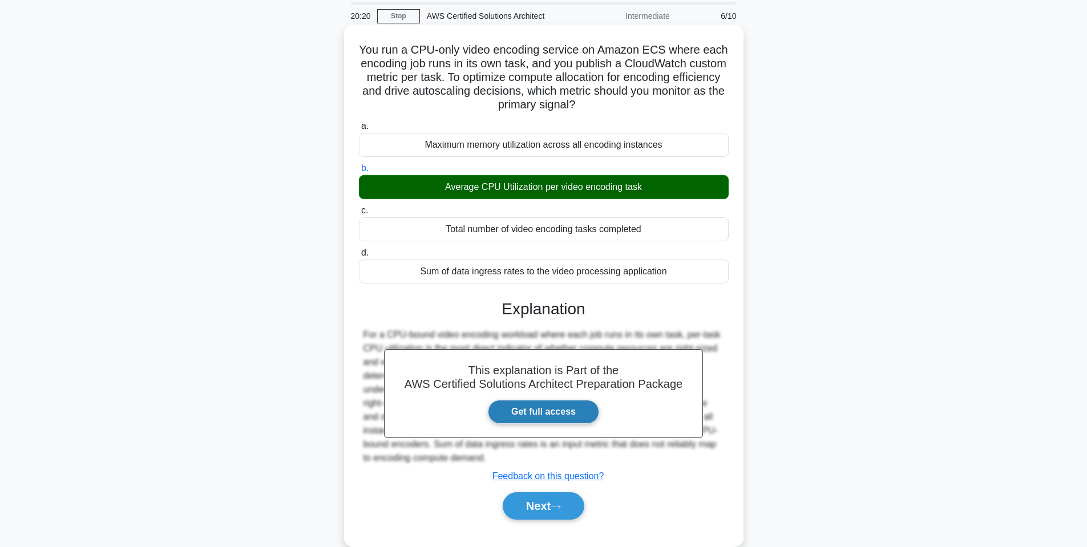
scroll to position [69, 0]
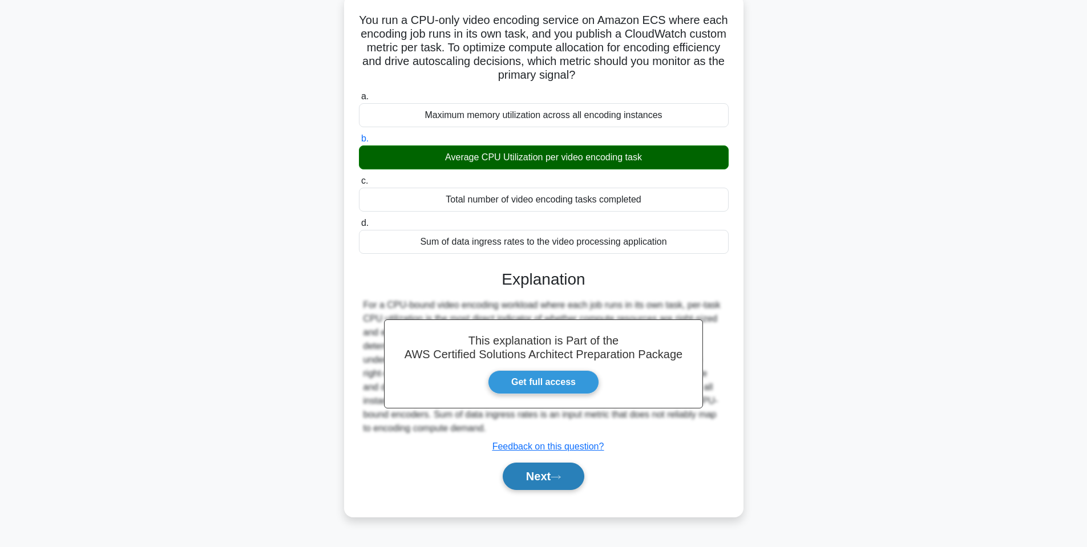
click at [528, 474] on button "Next" at bounding box center [544, 476] width 82 height 27
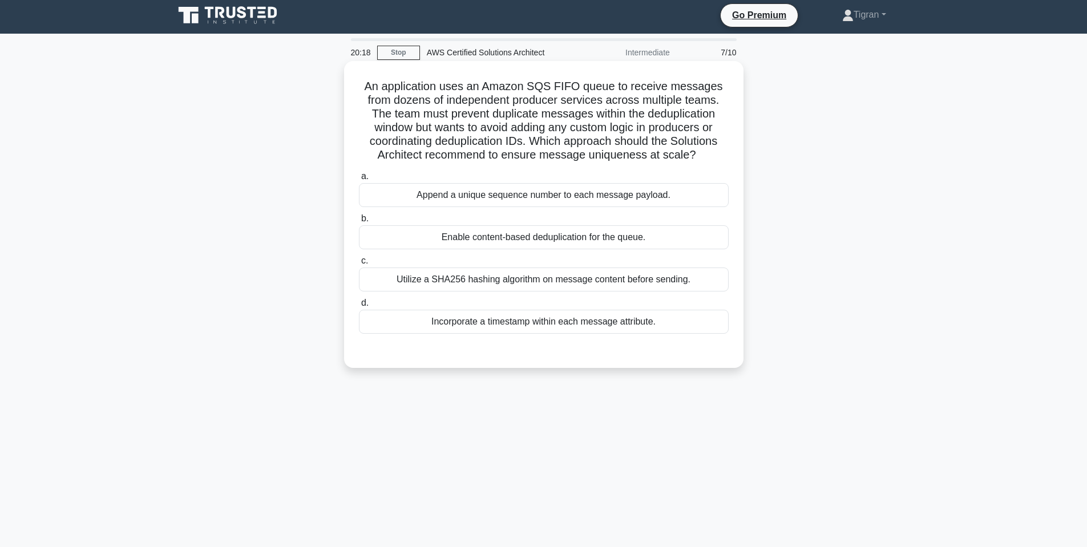
scroll to position [0, 0]
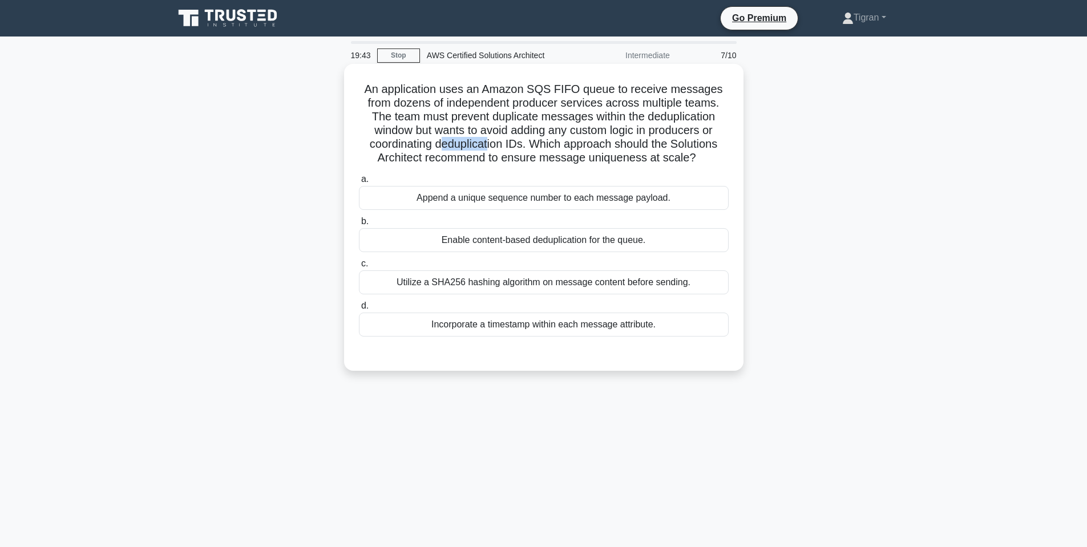
drag, startPoint x: 445, startPoint y: 140, endPoint x: 488, endPoint y: 142, distance: 42.8
click at [488, 142] on h5 "An application uses an Amazon SQS FIFO queue to receive messages from dozens of…" at bounding box center [544, 123] width 372 height 83
click at [471, 144] on h5 "An application uses an Amazon SQS FIFO queue to receive messages from dozens of…" at bounding box center [544, 123] width 372 height 83
click at [512, 144] on h5 "An application uses an Amazon SQS FIFO queue to receive messages from dozens of…" at bounding box center [544, 123] width 372 height 83
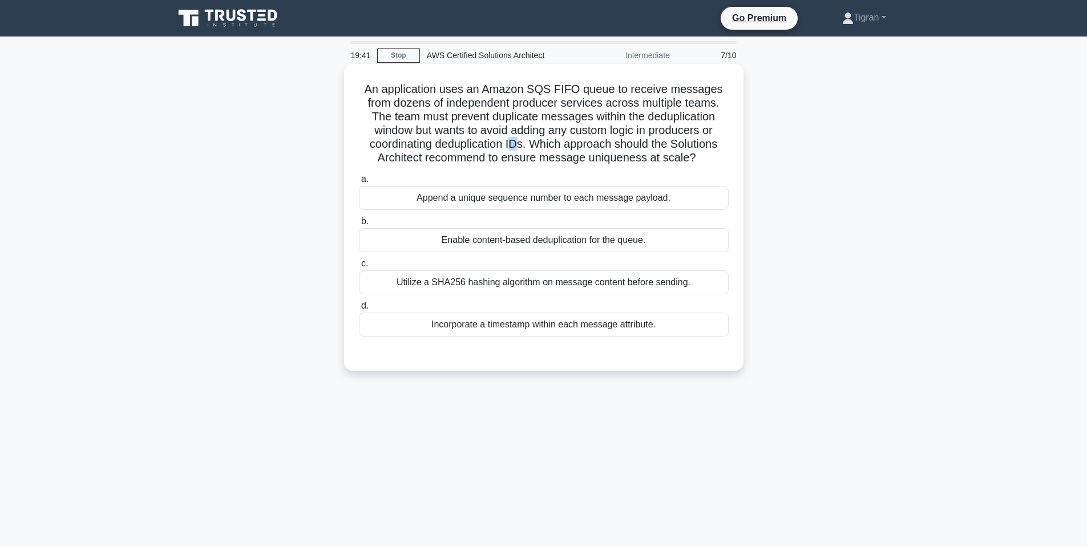
click at [512, 144] on h5 "An application uses an Amazon SQS FIFO queue to receive messages from dozens of…" at bounding box center [544, 123] width 372 height 83
click at [543, 141] on h5 "An application uses an Amazon SQS FIFO queue to receive messages from dozens of…" at bounding box center [544, 123] width 372 height 83
click at [576, 141] on h5 "An application uses an Amazon SQS FIFO queue to receive messages from dozens of…" at bounding box center [544, 123] width 372 height 83
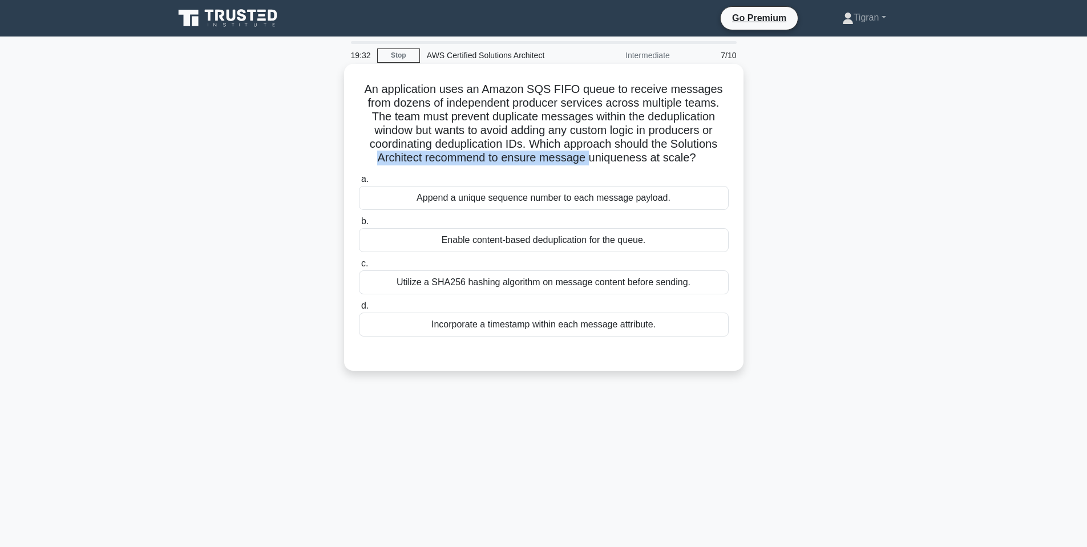
drag, startPoint x: 377, startPoint y: 157, endPoint x: 587, endPoint y: 160, distance: 210.0
click at [587, 160] on h5 "An application uses an Amazon SQS FIFO queue to receive messages from dozens of…" at bounding box center [544, 123] width 372 height 83
click at [555, 156] on h5 "An application uses an Amazon SQS FIFO queue to receive messages from dozens of…" at bounding box center [544, 123] width 372 height 83
click at [557, 156] on h5 "An application uses an Amazon SQS FIFO queue to receive messages from dozens of…" at bounding box center [544, 123] width 372 height 83
click at [572, 159] on h5 "An application uses an Amazon SQS FIFO queue to receive messages from dozens of…" at bounding box center [544, 123] width 372 height 83
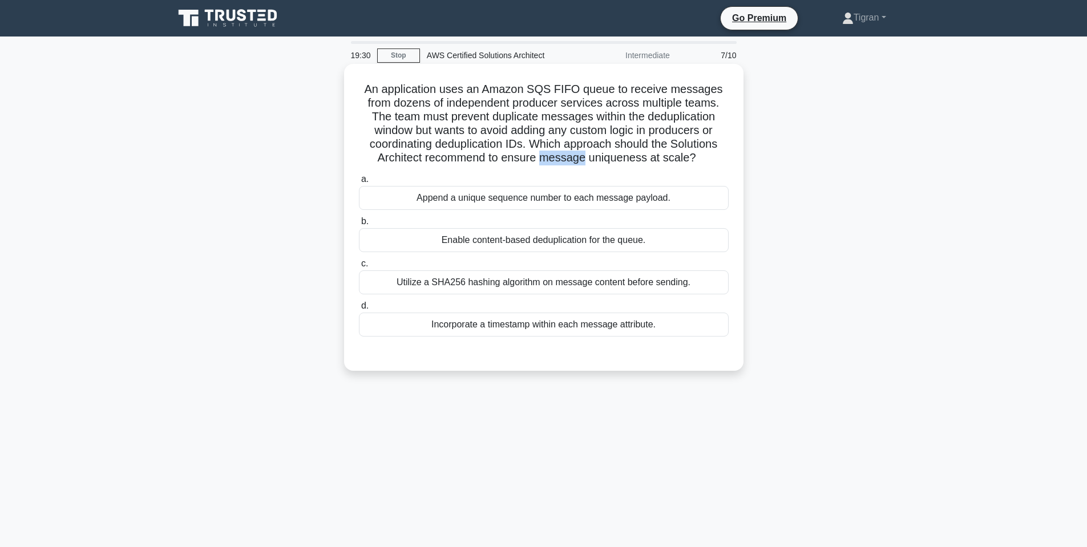
click at [572, 159] on h5 "An application uses an Amazon SQS FIFO queue to receive messages from dozens of…" at bounding box center [544, 123] width 372 height 83
click at [607, 158] on h5 "An application uses an Amazon SQS FIFO queue to receive messages from dozens of…" at bounding box center [544, 123] width 372 height 83
click at [609, 156] on h5 "An application uses an Amazon SQS FIFO queue to receive messages from dozens of…" at bounding box center [544, 123] width 372 height 83
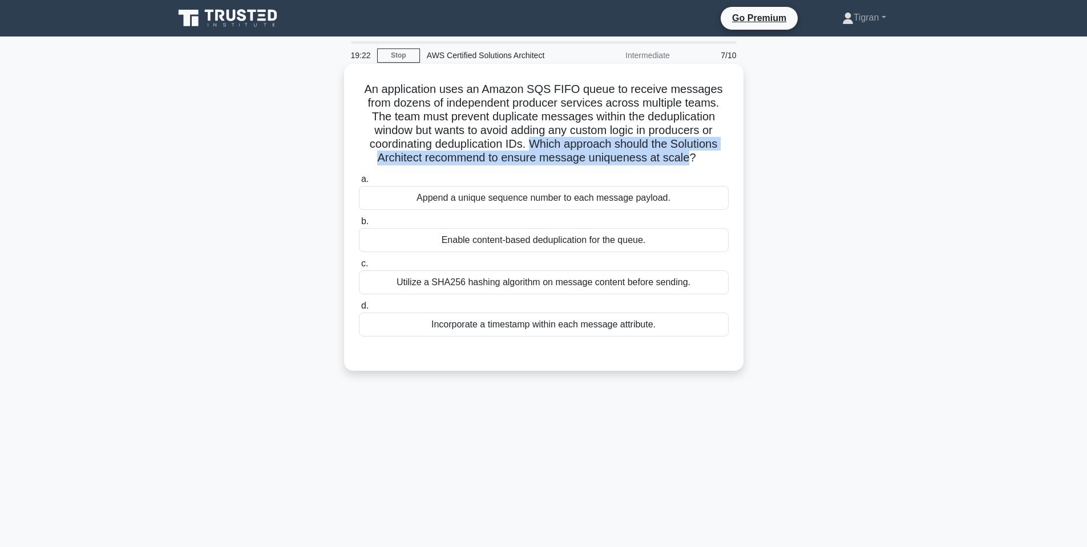
drag, startPoint x: 689, startPoint y: 156, endPoint x: 532, endPoint y: 139, distance: 157.9
click at [532, 139] on h5 "An application uses an Amazon SQS FIFO queue to receive messages from dozens of…" at bounding box center [544, 123] width 372 height 83
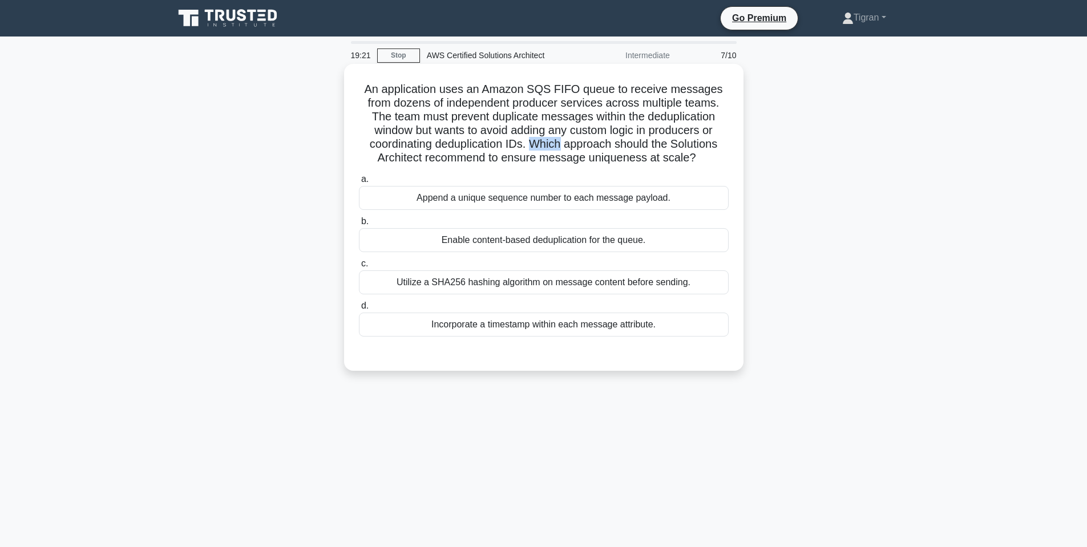
click at [532, 139] on h5 "An application uses an Amazon SQS FIFO queue to receive messages from dozens of…" at bounding box center [544, 123] width 372 height 83
click at [585, 139] on h5 "An application uses an Amazon SQS FIFO queue to receive messages from dozens of…" at bounding box center [544, 123] width 372 height 83
click at [546, 141] on h5 "An application uses an Amazon SQS FIFO queue to receive messages from dozens of…" at bounding box center [544, 123] width 372 height 83
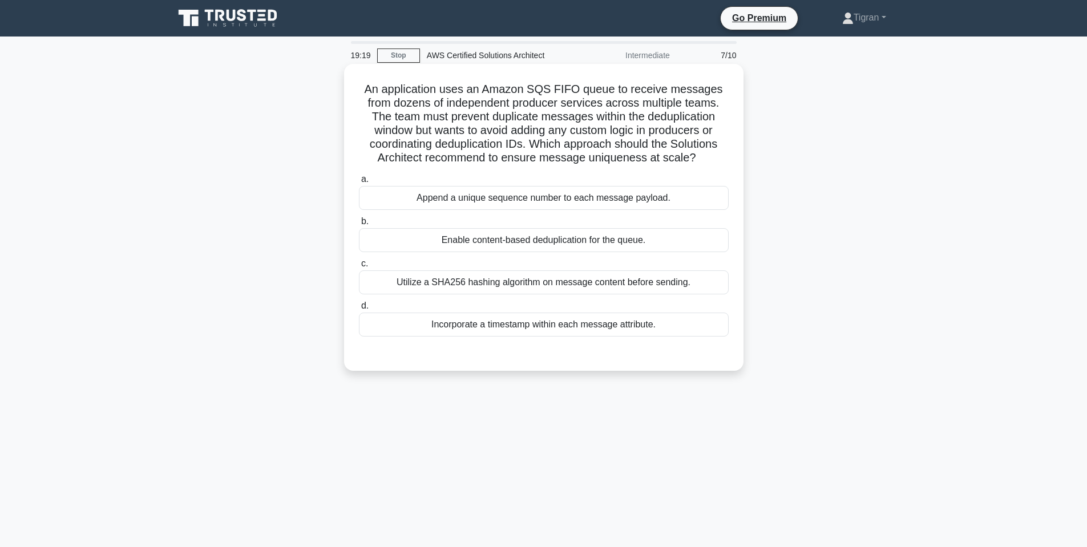
click at [574, 145] on h5 "An application uses an Amazon SQS FIFO queue to receive messages from dozens of…" at bounding box center [544, 123] width 372 height 83
click at [626, 145] on h5 "An application uses an Amazon SQS FIFO queue to receive messages from dozens of…" at bounding box center [544, 123] width 372 height 83
click at [592, 144] on h5 "An application uses an Amazon SQS FIFO queue to receive messages from dozens of…" at bounding box center [544, 123] width 372 height 83
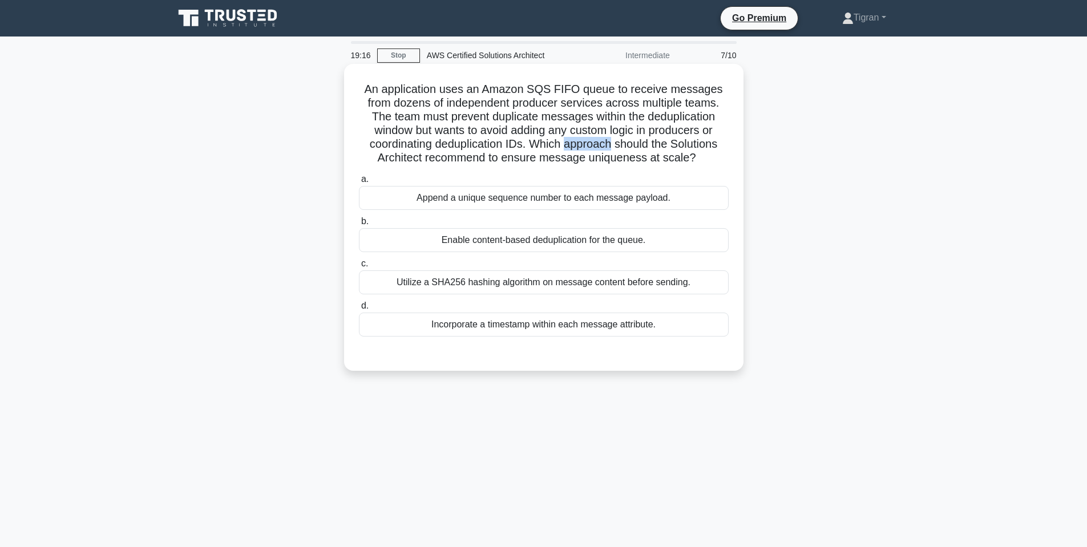
click at [592, 144] on h5 "An application uses an Amazon SQS FIFO queue to receive messages from dozens of…" at bounding box center [544, 123] width 372 height 83
click at [636, 144] on h5 "An application uses an Amazon SQS FIFO queue to receive messages from dozens of…" at bounding box center [544, 123] width 372 height 83
click at [697, 143] on h5 "An application uses an Amazon SQS FIFO queue to receive messages from dozens of…" at bounding box center [544, 123] width 372 height 83
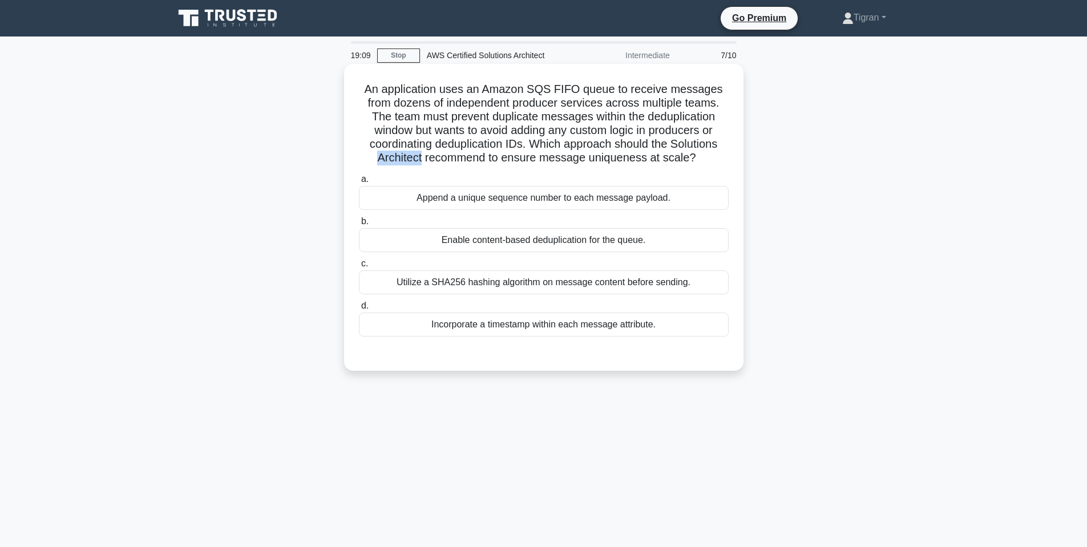
drag, startPoint x: 374, startPoint y: 155, endPoint x: 421, endPoint y: 154, distance: 47.4
click at [421, 154] on h5 "An application uses an Amazon SQS FIFO queue to receive messages from dozens of…" at bounding box center [544, 123] width 372 height 83
click at [447, 155] on h5 "An application uses an Amazon SQS FIFO queue to receive messages from dozens of…" at bounding box center [544, 123] width 372 height 83
click at [406, 153] on h5 "An application uses an Amazon SQS FIFO queue to receive messages from dozens of…" at bounding box center [544, 123] width 372 height 83
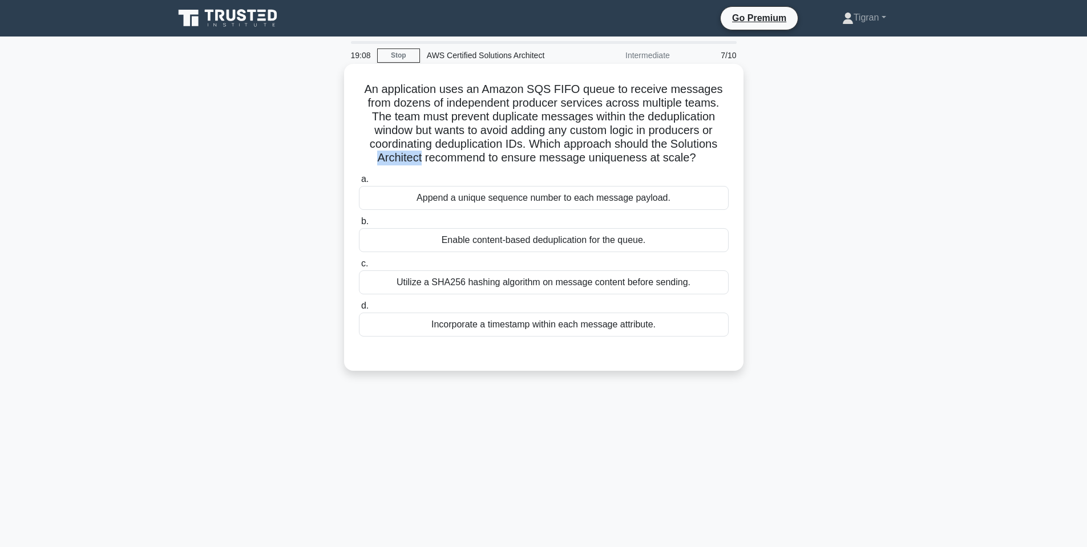
click at [406, 153] on h5 "An application uses an Amazon SQS FIFO queue to receive messages from dozens of…" at bounding box center [544, 123] width 372 height 83
click at [457, 153] on h5 "An application uses an Amazon SQS FIFO queue to receive messages from dozens of…" at bounding box center [544, 123] width 372 height 83
click at [507, 163] on h5 "An application uses an Amazon SQS FIFO queue to receive messages from dozens of…" at bounding box center [544, 123] width 372 height 83
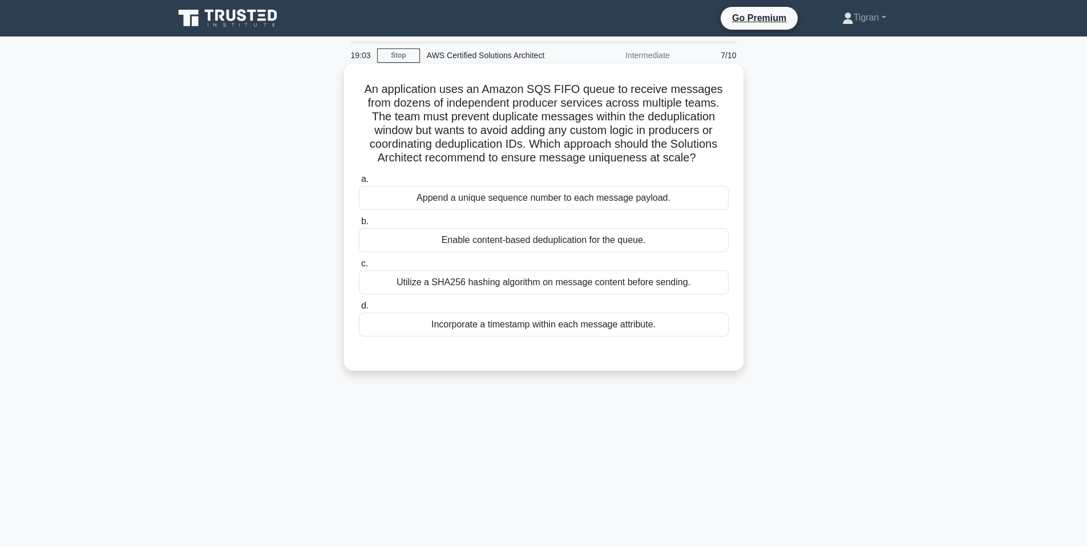
click at [563, 162] on h5 "An application uses an Amazon SQS FIFO queue to receive messages from dozens of…" at bounding box center [544, 123] width 372 height 83
click at [563, 161] on h5 "An application uses an Amazon SQS FIFO queue to receive messages from dozens of…" at bounding box center [544, 123] width 372 height 83
click at [606, 160] on h5 "An application uses an Amazon SQS FIFO queue to receive messages from dozens of…" at bounding box center [544, 123] width 372 height 83
click at [692, 157] on h5 "An application uses an Amazon SQS FIFO queue to receive messages from dozens of…" at bounding box center [544, 123] width 372 height 83
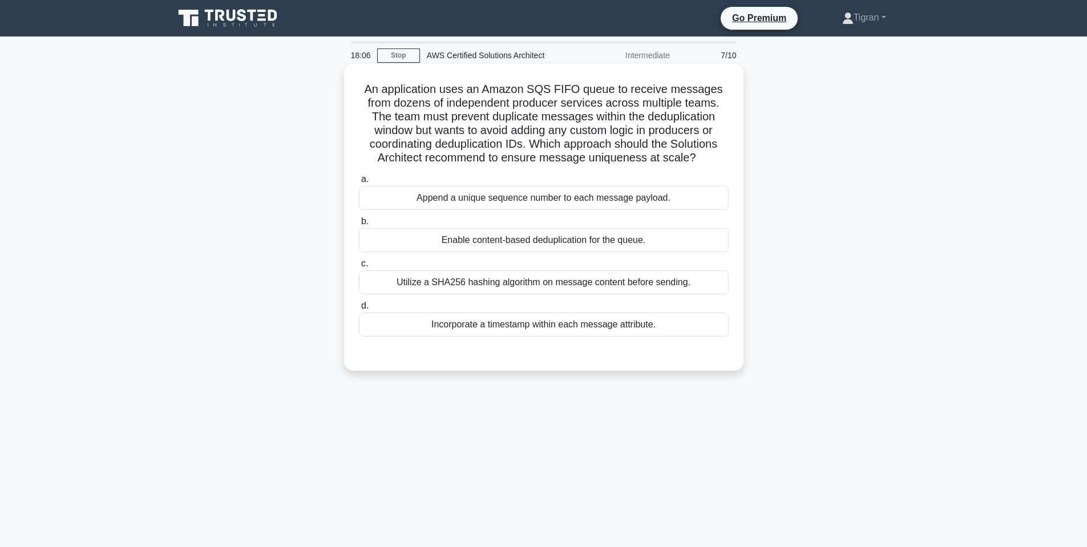
click at [565, 235] on div "Enable content-based deduplication for the queue." at bounding box center [544, 240] width 370 height 24
click at [359, 225] on input "b. Enable content-based deduplication for the queue." at bounding box center [359, 221] width 0 height 7
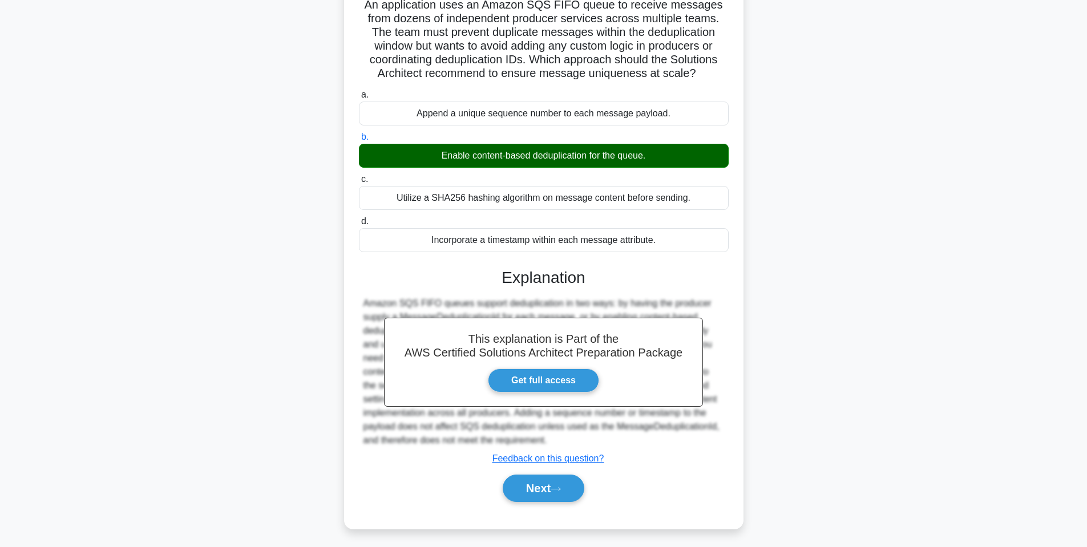
scroll to position [88, 0]
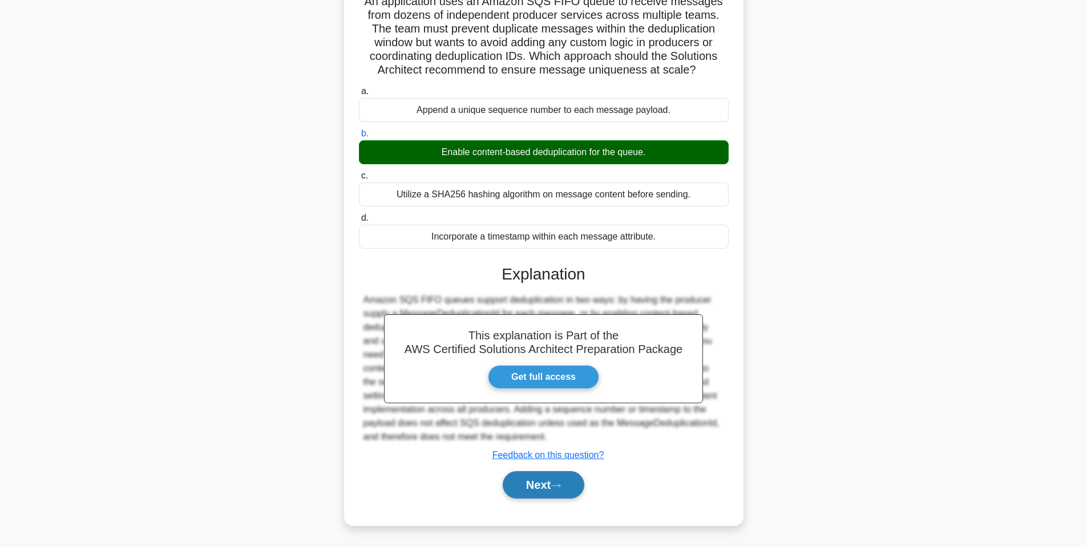
click at [544, 488] on button "Next" at bounding box center [544, 484] width 82 height 27
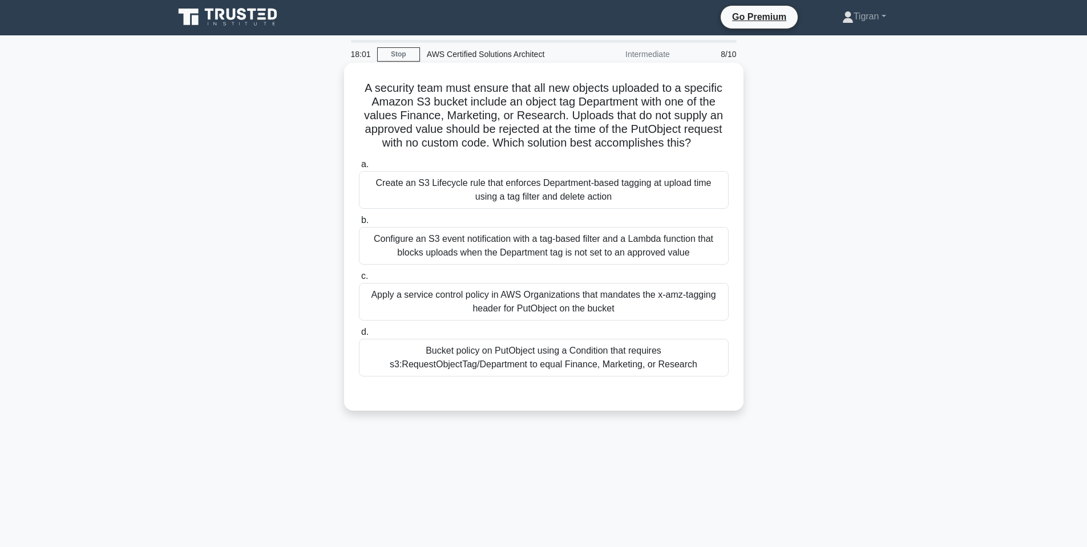
scroll to position [0, 0]
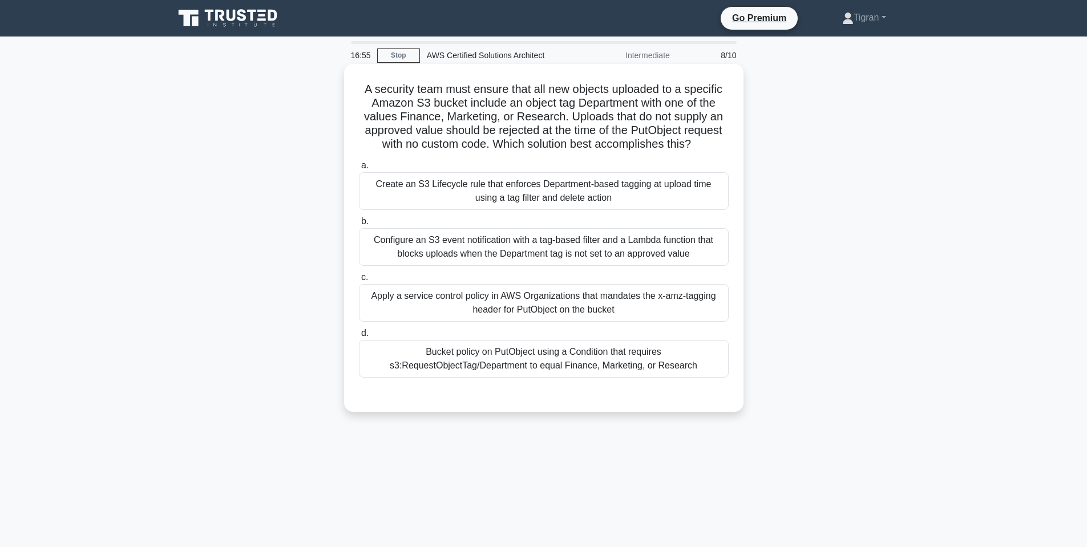
click at [497, 305] on div "Apply a service control policy in AWS Organizations that mandates the x-amz-tag…" at bounding box center [544, 303] width 370 height 38
click at [359, 281] on input "c. Apply a service control policy in AWS Organizations that mandates the x-amz-…" at bounding box center [359, 277] width 0 height 7
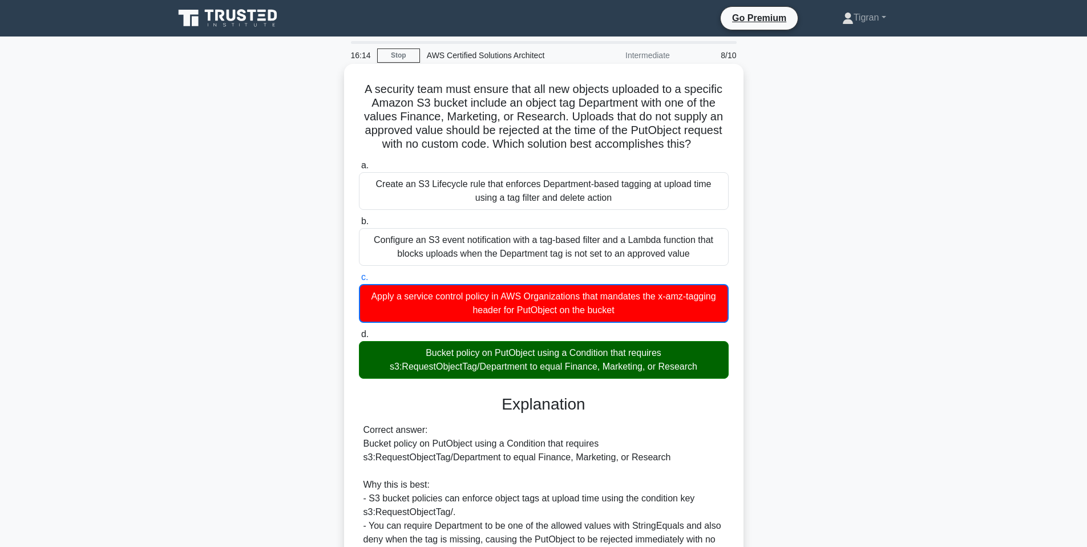
scroll to position [274, 0]
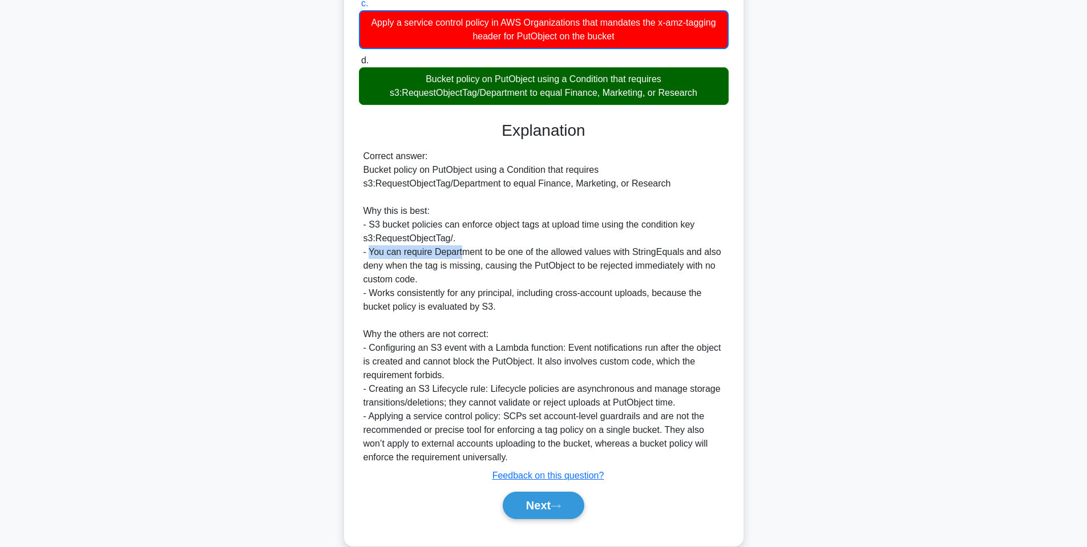
drag, startPoint x: 370, startPoint y: 252, endPoint x: 466, endPoint y: 251, distance: 95.9
click at [466, 251] on tagkey ". - You can require Department to be one of the allowed values with StringEqual…" at bounding box center [542, 347] width 358 height 229
click at [460, 251] on tagkey ". - You can require Department to be one of the allowed values with StringEqual…" at bounding box center [542, 347] width 358 height 229
click at [461, 251] on tagkey ". - You can require Department to be one of the allowed values with StringEqual…" at bounding box center [542, 347] width 358 height 229
click at [418, 249] on tagkey ". - You can require Department to be one of the allowed values with StringEqual…" at bounding box center [542, 347] width 358 height 229
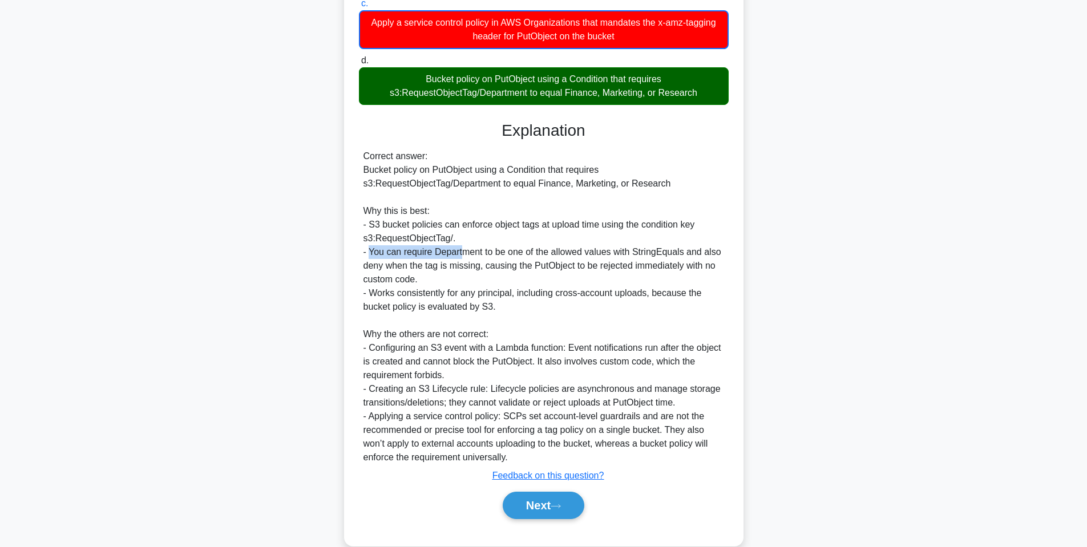
click at [418, 249] on tagkey ". - You can require Department to be one of the allowed values with StringEqual…" at bounding box center [542, 347] width 358 height 229
click at [491, 250] on tagkey ". - You can require Department to be one of the allowed values with StringEqual…" at bounding box center [542, 347] width 358 height 229
click at [537, 511] on button "Next" at bounding box center [544, 505] width 82 height 27
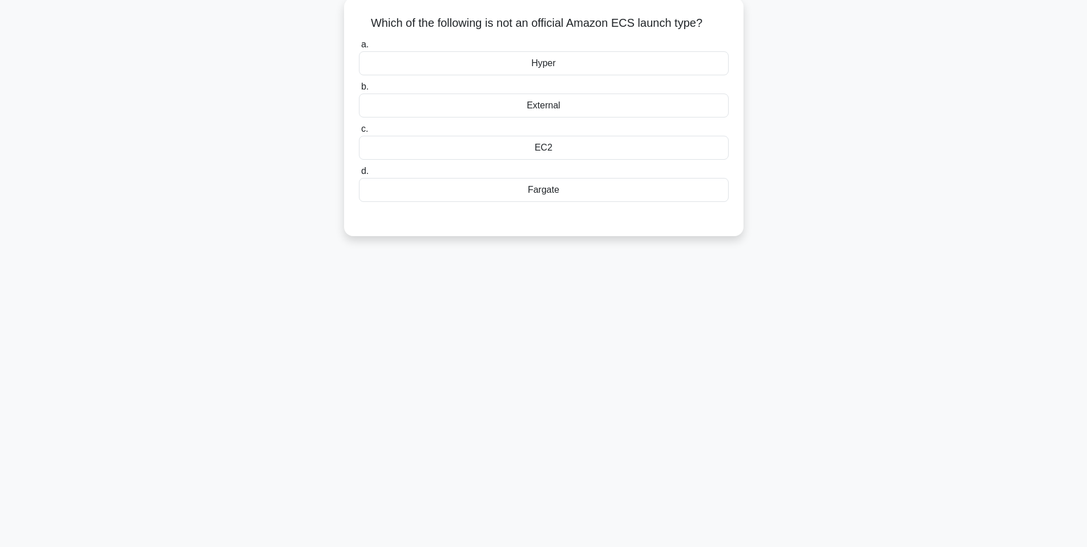
scroll to position [0, 0]
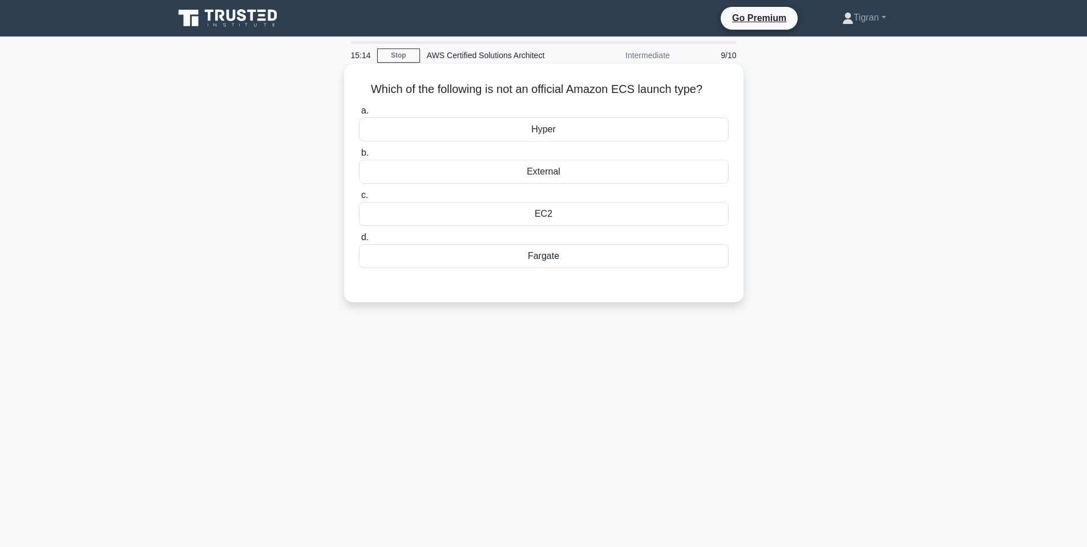
click at [561, 125] on div "Hyper" at bounding box center [544, 130] width 370 height 24
click at [359, 115] on input "a. Hyper" at bounding box center [359, 110] width 0 height 7
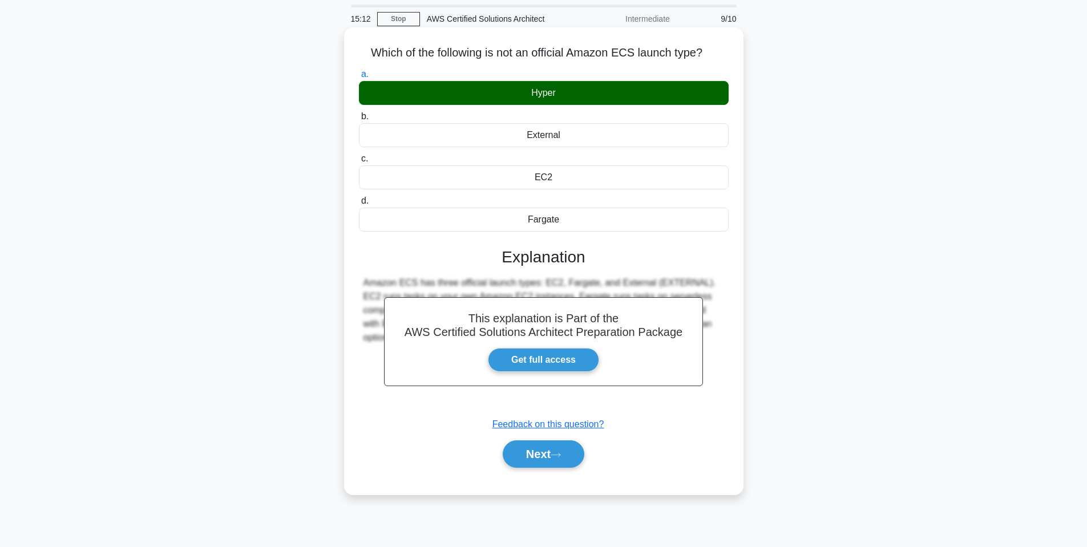
scroll to position [69, 0]
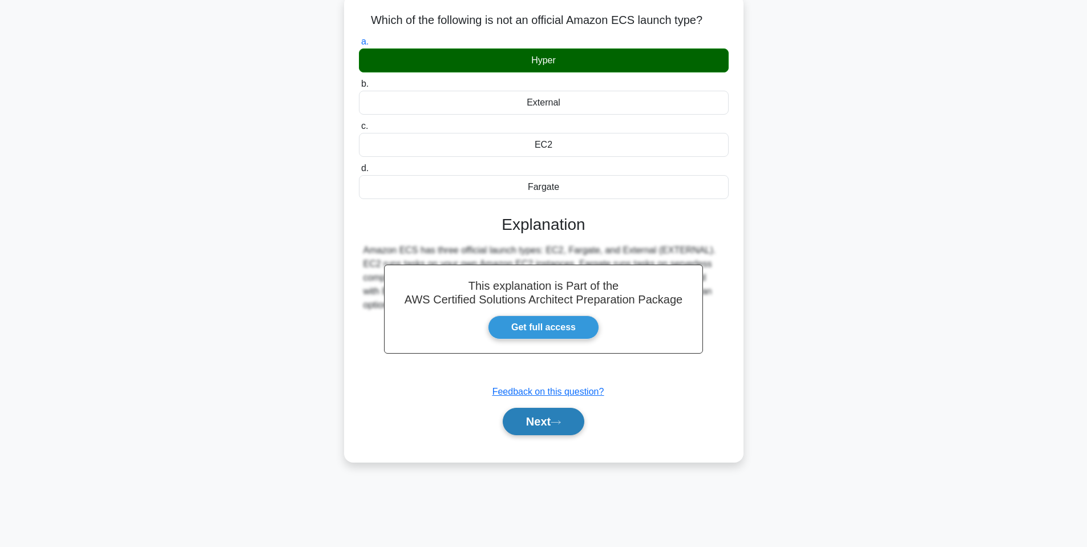
click at [520, 431] on button "Next" at bounding box center [544, 421] width 82 height 27
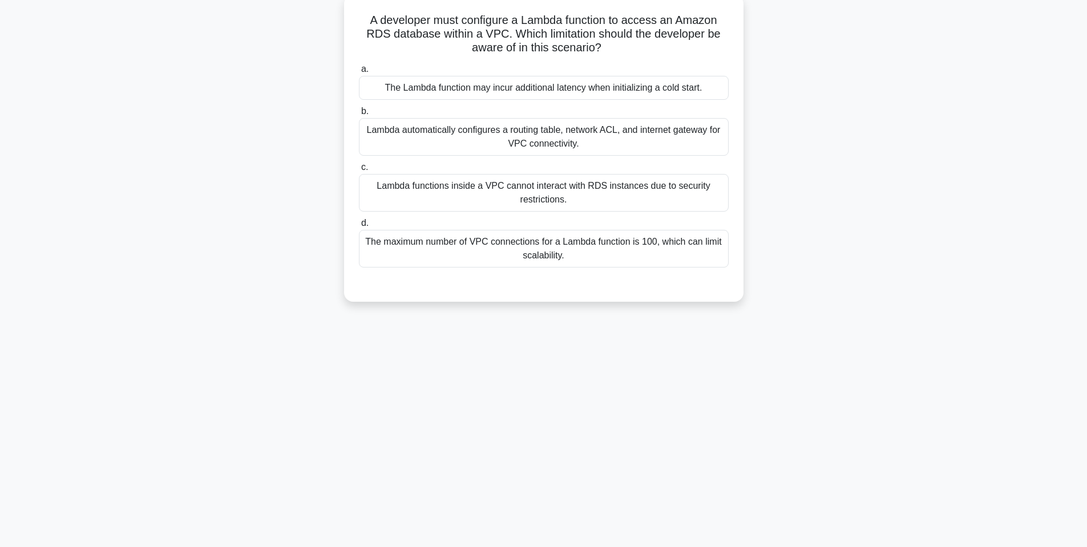
scroll to position [0, 0]
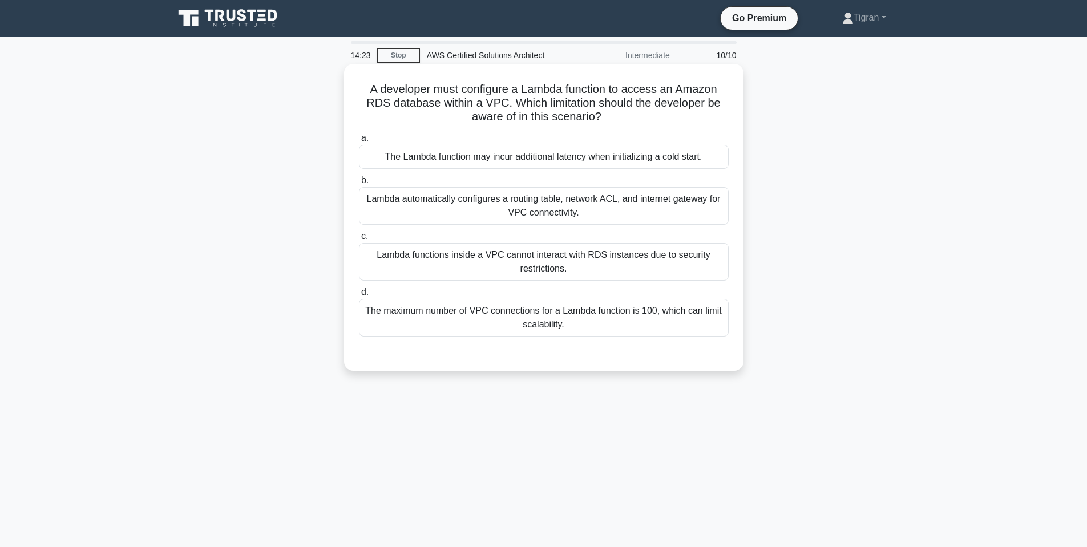
click at [660, 325] on div "The maximum number of VPC connections for a Lambda function is 100, which can l…" at bounding box center [544, 318] width 370 height 38
click at [359, 296] on input "d. The maximum number of VPC connections for a Lambda function is 100, which ca…" at bounding box center [359, 292] width 0 height 7
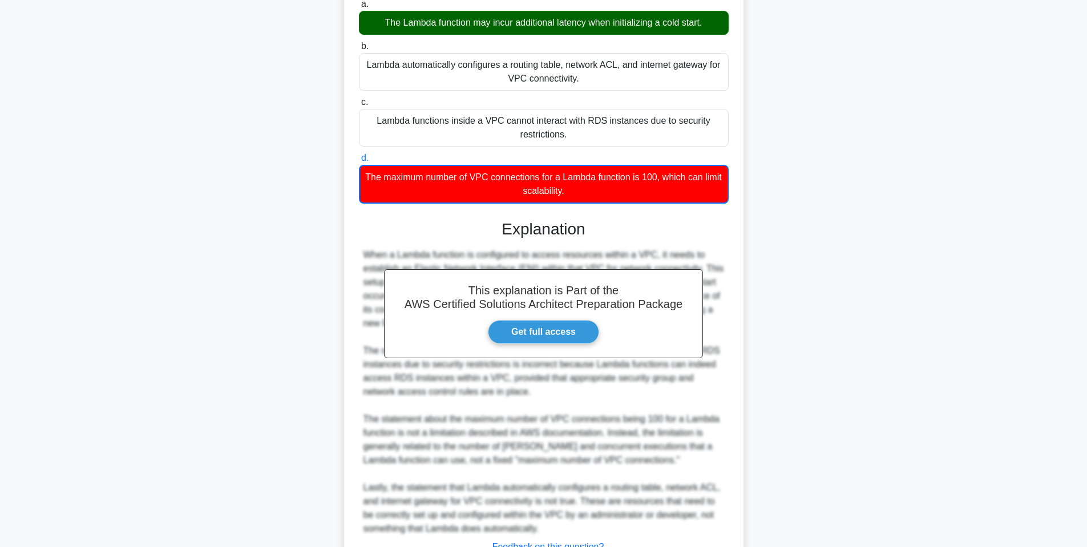
scroll to position [226, 0]
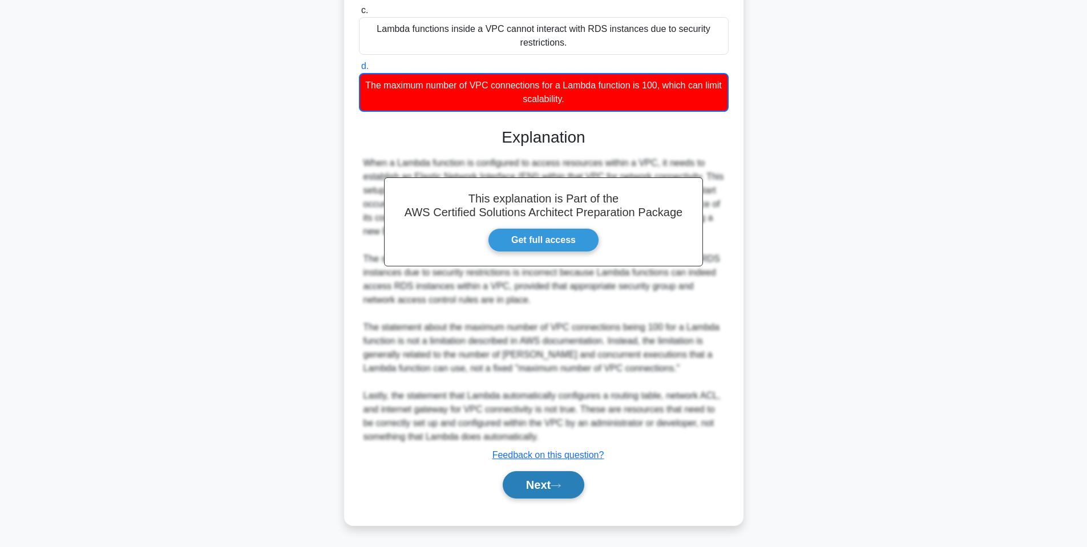
click at [529, 486] on button "Next" at bounding box center [544, 484] width 82 height 27
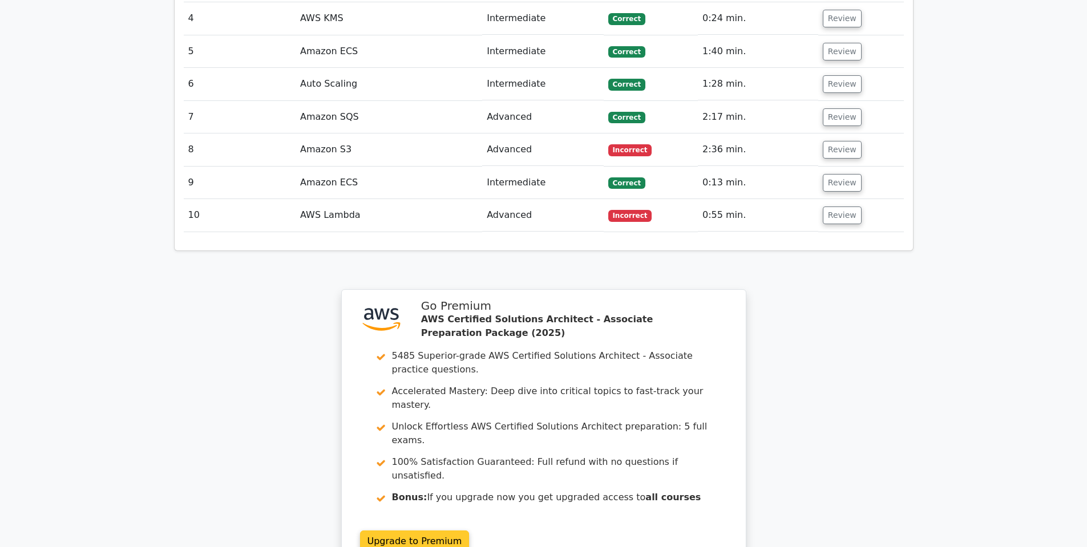
scroll to position [1698, 0]
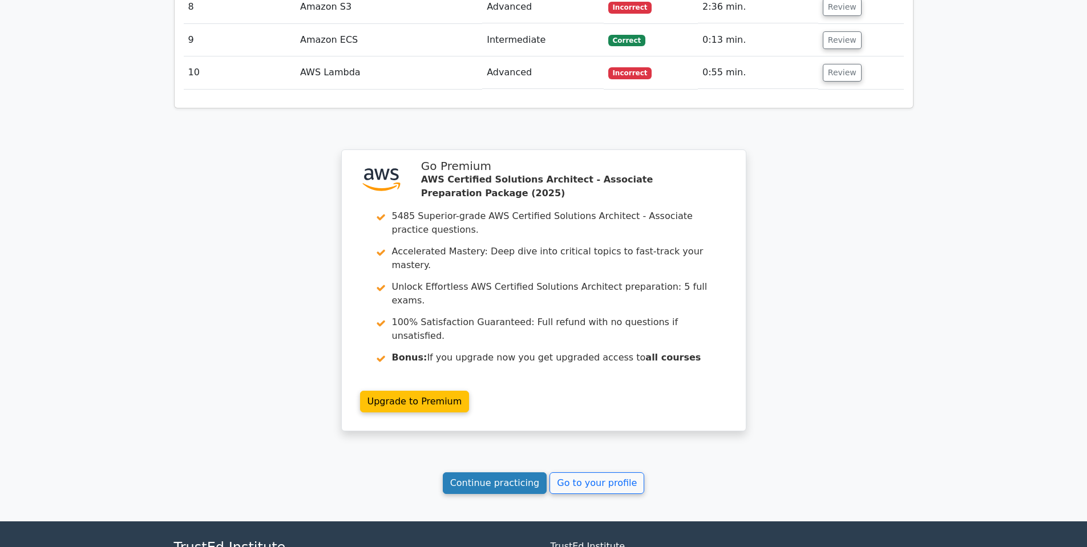
click at [514, 472] on link "Continue practicing" at bounding box center [495, 483] width 104 height 22
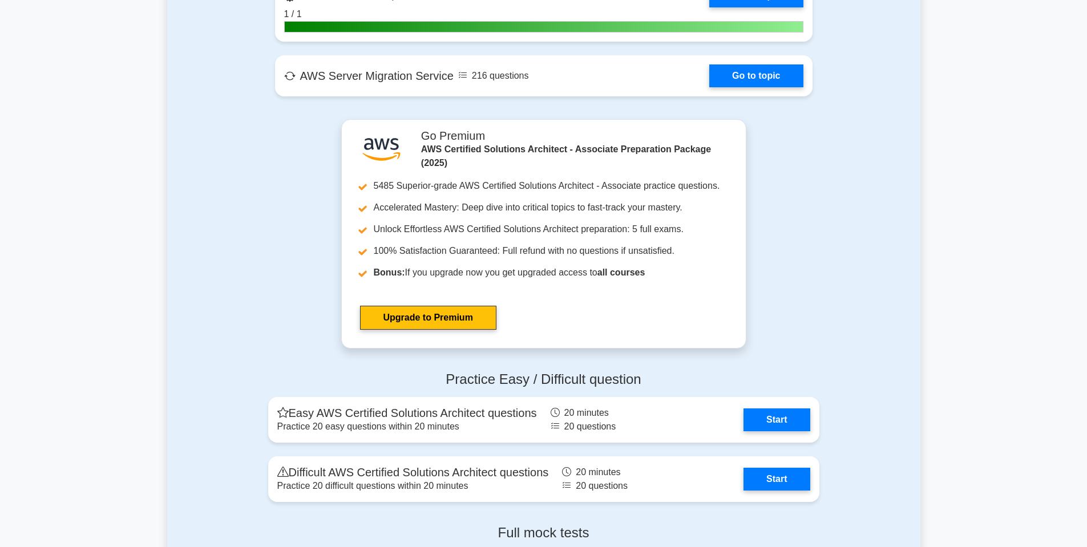
scroll to position [2807, 0]
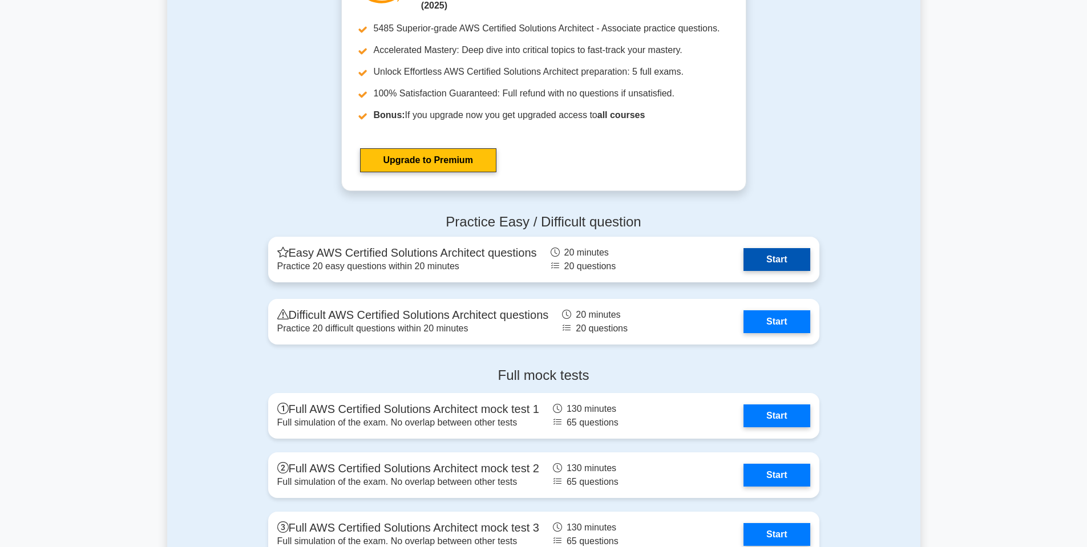
click at [743, 261] on link "Start" at bounding box center [776, 259] width 66 height 23
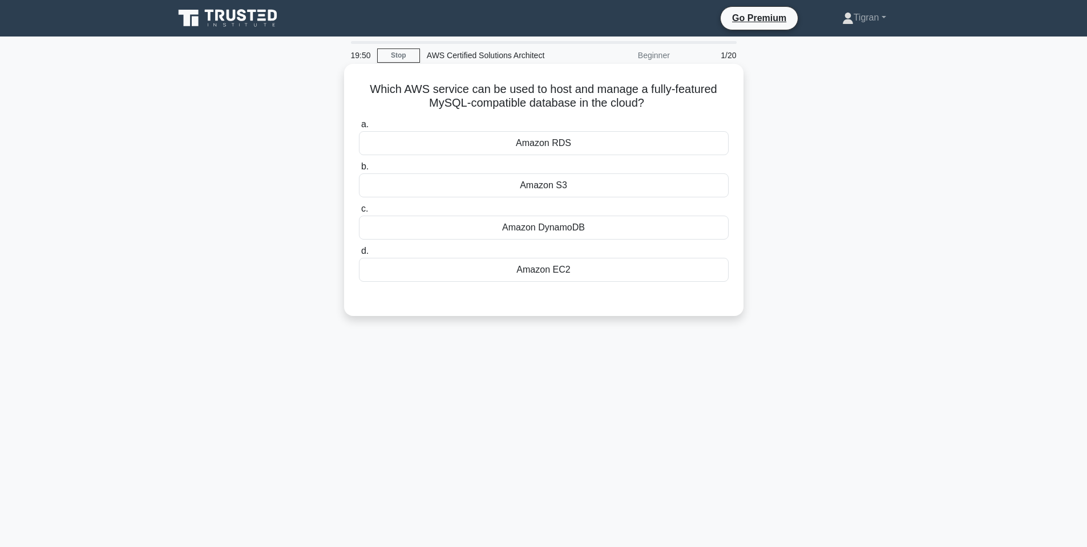
click at [555, 146] on div "Amazon RDS" at bounding box center [544, 143] width 370 height 24
click at [359, 128] on input "a. Amazon RDS" at bounding box center [359, 124] width 0 height 7
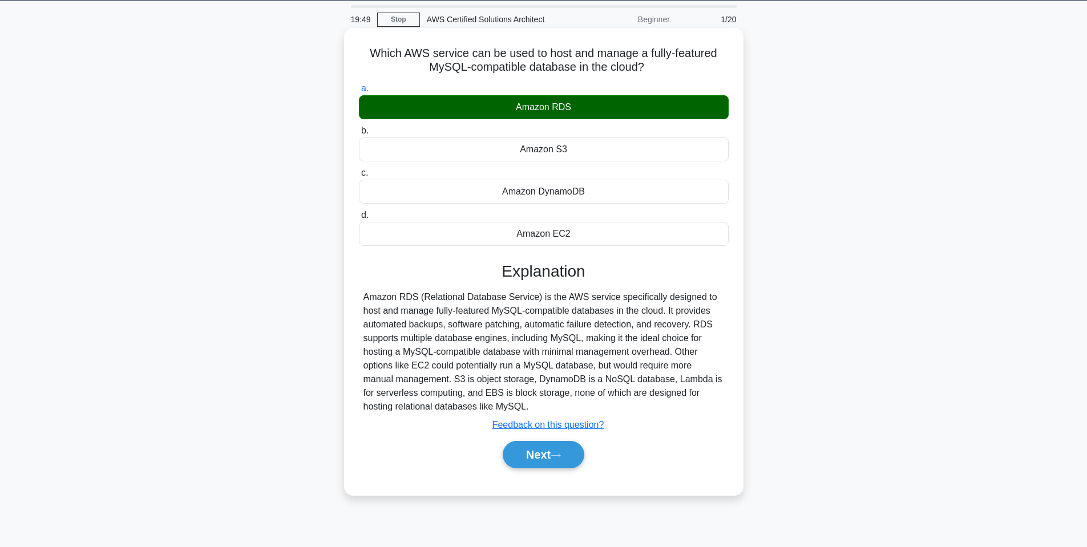
scroll to position [69, 0]
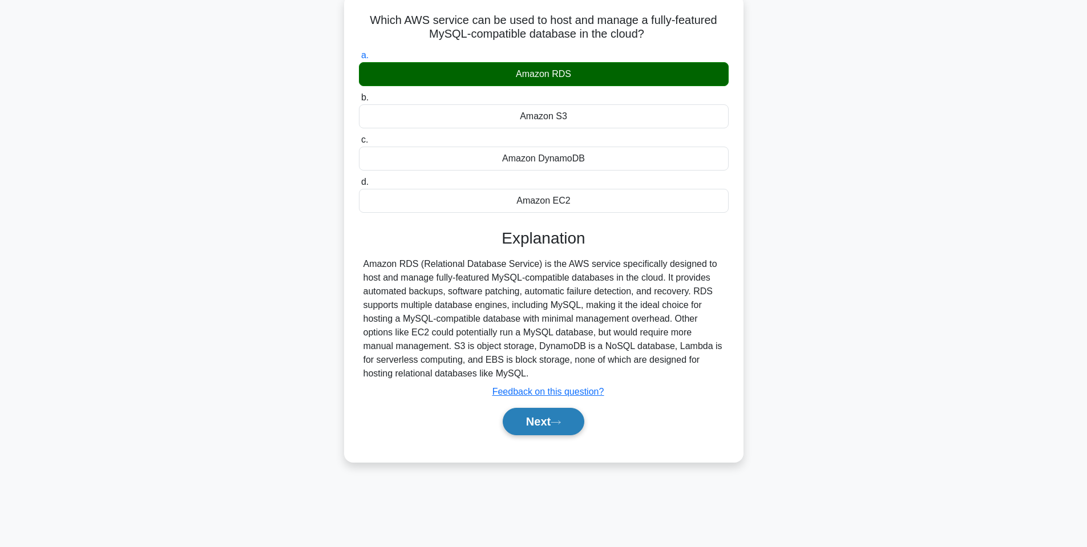
click at [527, 420] on button "Next" at bounding box center [544, 421] width 82 height 27
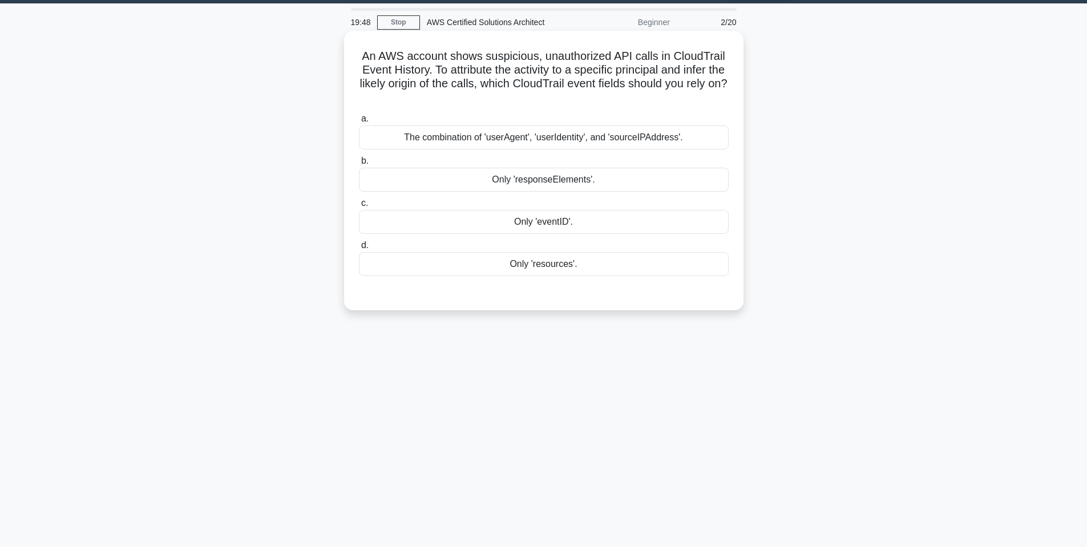
scroll to position [0, 0]
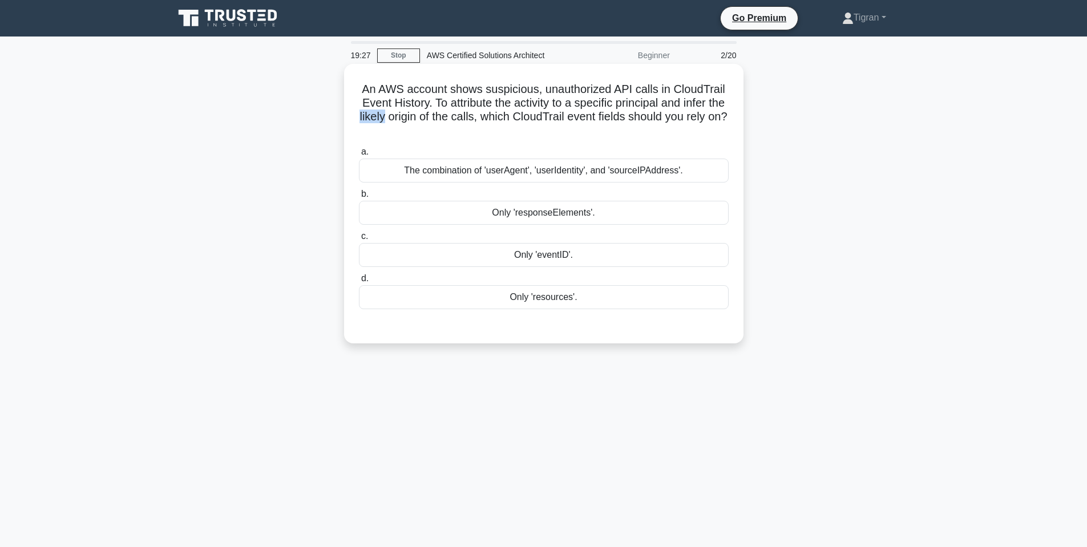
drag, startPoint x: 357, startPoint y: 117, endPoint x: 386, endPoint y: 119, distance: 29.1
click at [386, 119] on div "An AWS account shows suspicious, unauthorized API calls in CloudTrail Event His…" at bounding box center [544, 203] width 390 height 270
click at [371, 118] on h5 "An AWS account shows suspicious, unauthorized API calls in CloudTrail Event His…" at bounding box center [544, 110] width 372 height 56
drag, startPoint x: 393, startPoint y: 116, endPoint x: 480, endPoint y: 130, distance: 87.7
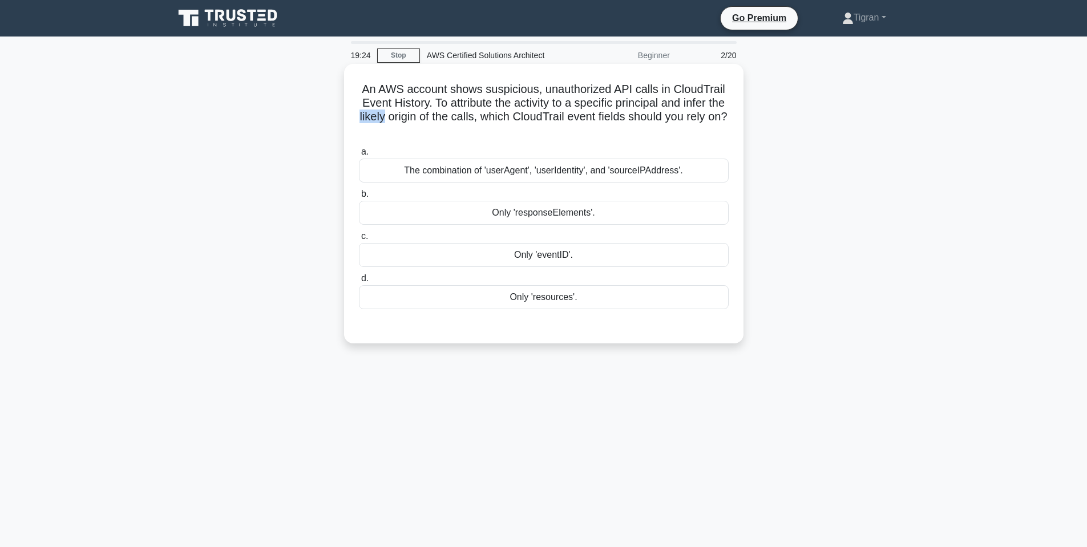
click at [480, 130] on h5 "An AWS account shows suspicious, unauthorized API calls in CloudTrail Event His…" at bounding box center [544, 110] width 372 height 56
click at [458, 114] on h5 "An AWS account shows suspicious, unauthorized API calls in CloudTrail Event His…" at bounding box center [544, 110] width 372 height 56
click at [494, 118] on h5 "An AWS account shows suspicious, unauthorized API calls in CloudTrail Event His…" at bounding box center [544, 110] width 372 height 56
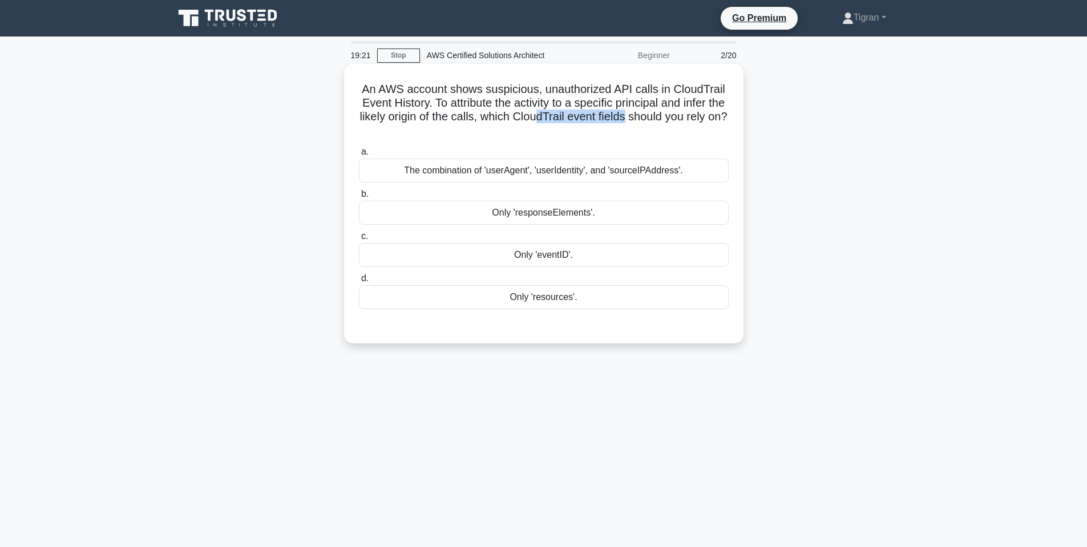
drag, startPoint x: 534, startPoint y: 118, endPoint x: 624, endPoint y: 114, distance: 89.7
click at [624, 114] on h5 "An AWS account shows suspicious, unauthorized API calls in CloudTrail Event His…" at bounding box center [544, 110] width 372 height 56
click at [609, 107] on h5 "An AWS account shows suspicious, unauthorized API calls in CloudTrail Event His…" at bounding box center [544, 110] width 372 height 56
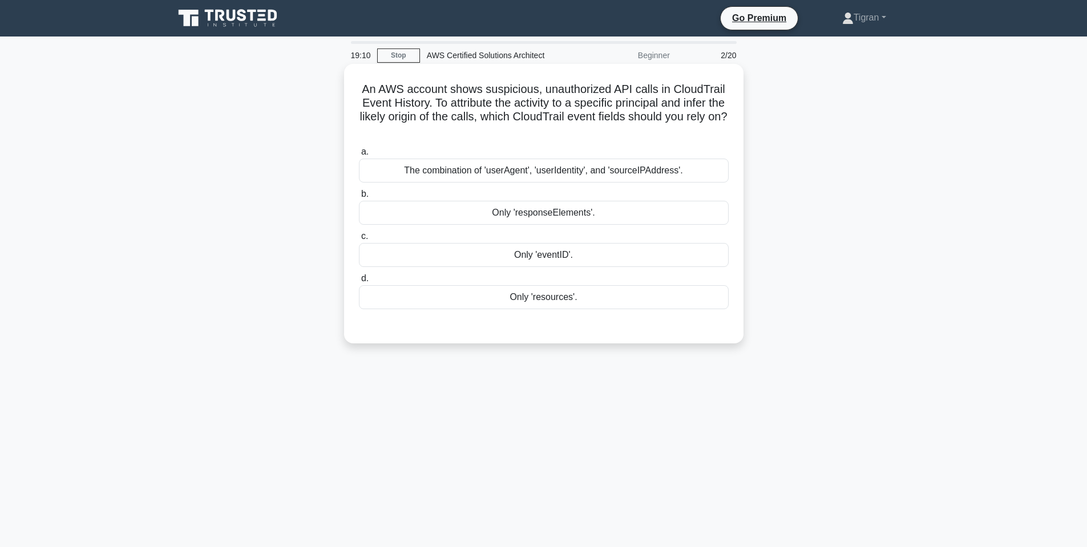
click at [548, 253] on div "Only 'eventID'." at bounding box center [544, 255] width 370 height 24
click at [359, 240] on input "c. Only 'eventID'." at bounding box center [359, 236] width 0 height 7
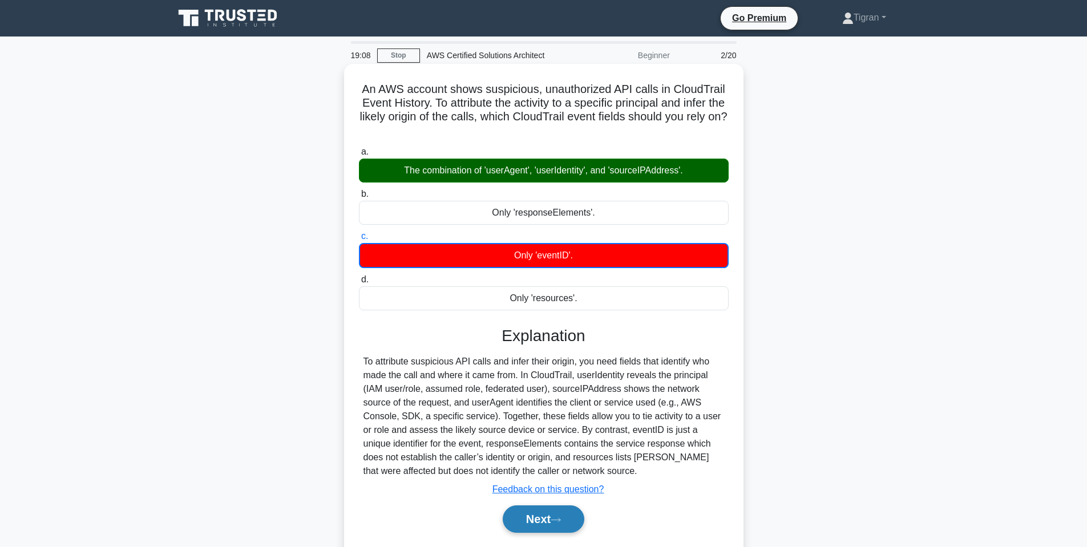
click at [542, 521] on button "Next" at bounding box center [544, 519] width 82 height 27
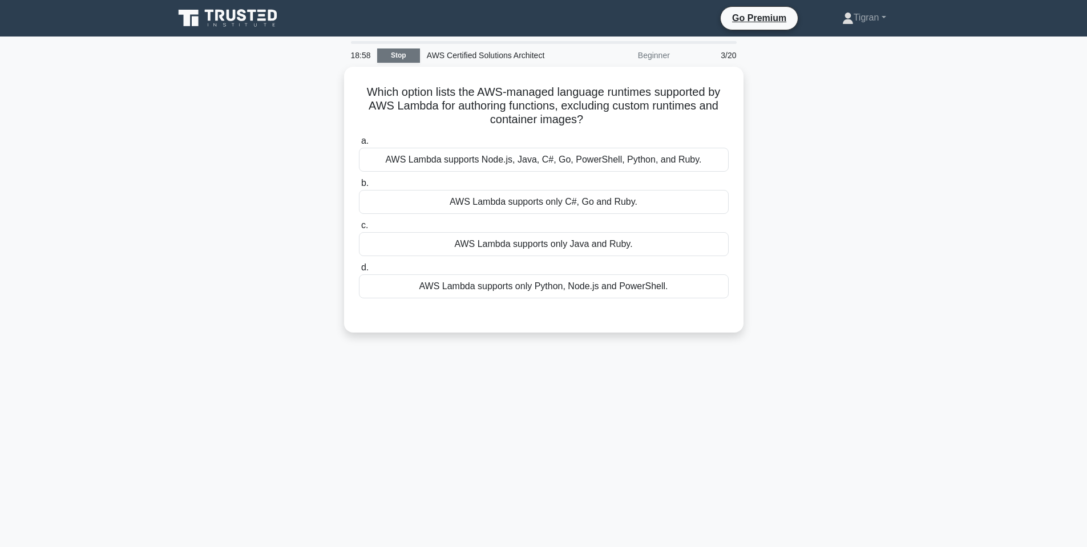
click at [398, 48] on link "Stop" at bounding box center [398, 55] width 43 height 14
